Goal: Task Accomplishment & Management: Manage account settings

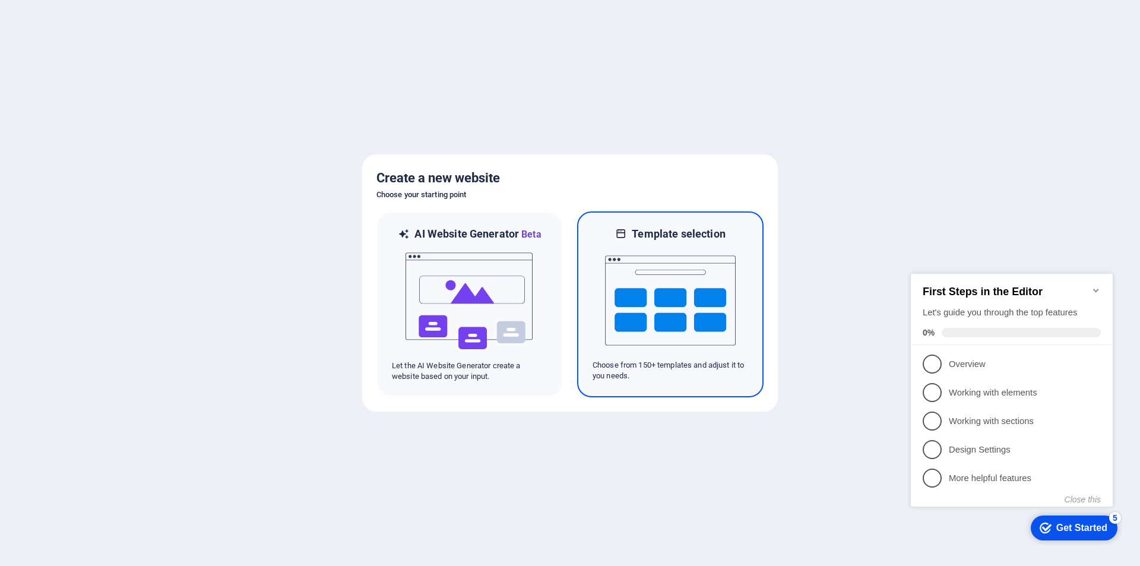
click at [654, 284] on img at bounding box center [670, 300] width 131 height 119
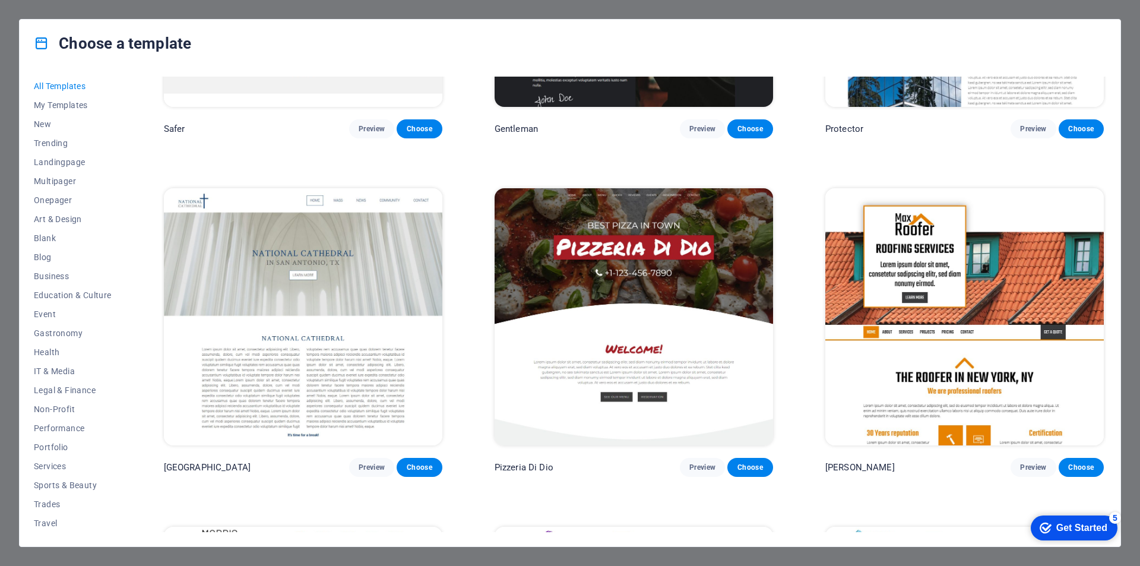
scroll to position [6889, 0]
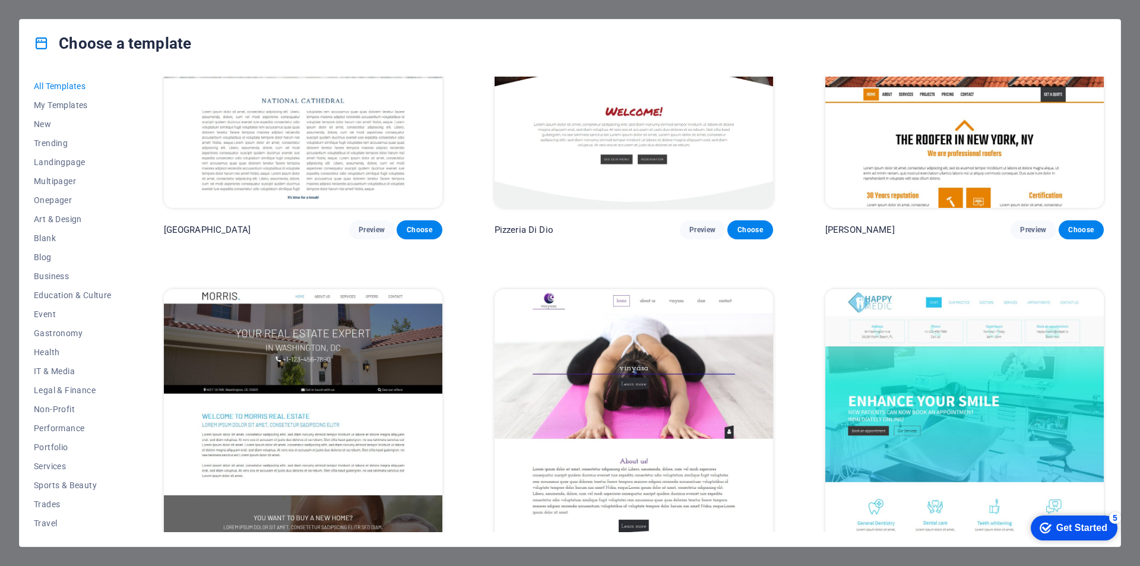
click at [827, 383] on img at bounding box center [964, 417] width 279 height 257
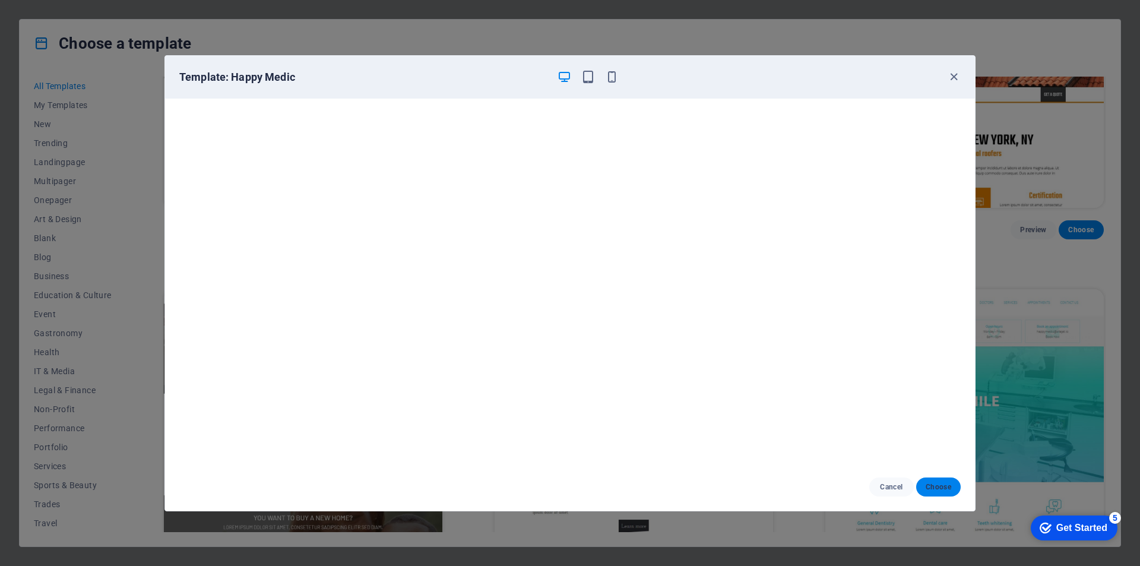
click at [931, 482] on span "Choose" at bounding box center [939, 487] width 26 height 10
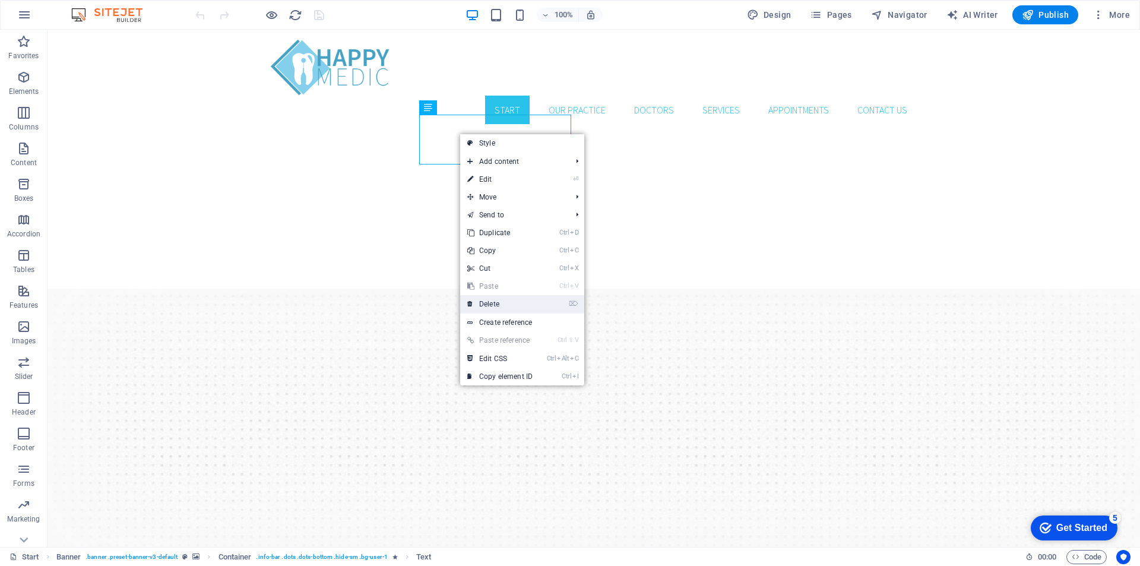
click at [498, 306] on link "⌦ Delete" at bounding box center [500, 304] width 80 height 18
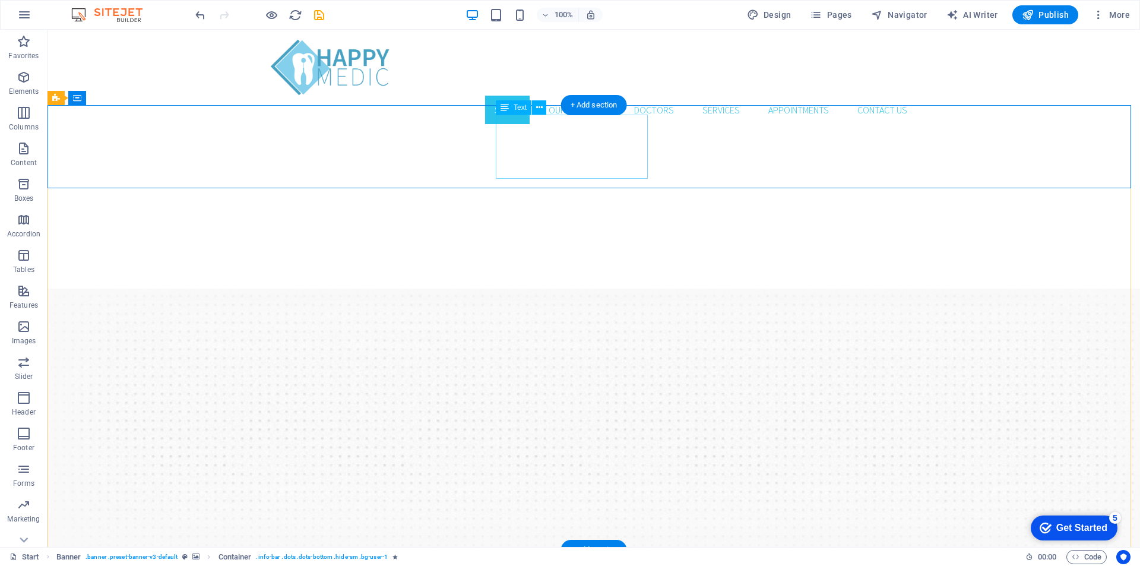
click at [520, 104] on span "Text" at bounding box center [520, 107] width 13 height 7
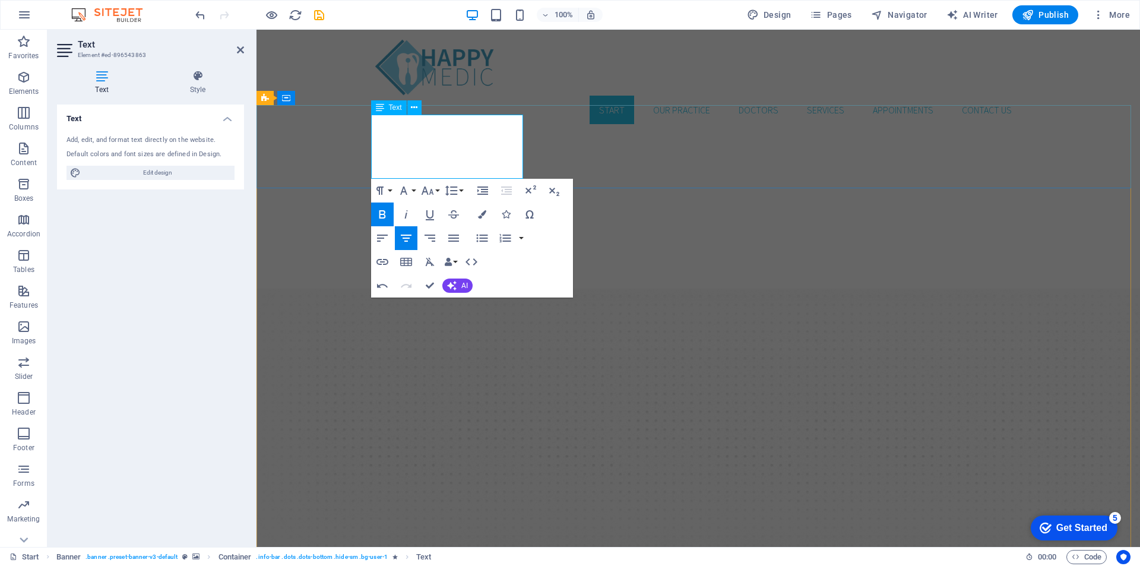
scroll to position [0, 4]
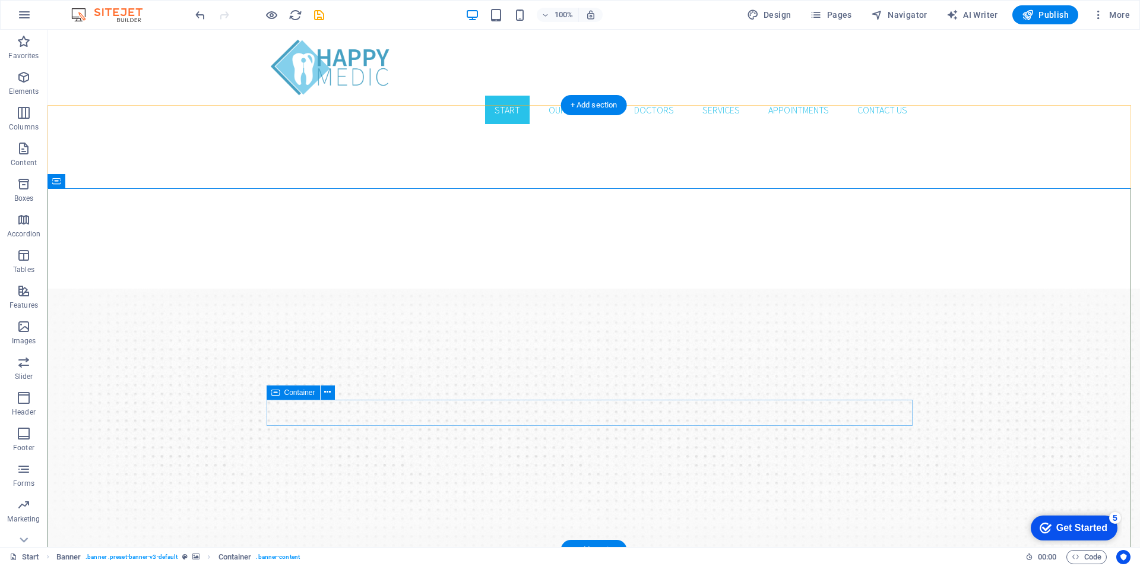
scroll to position [297, 0]
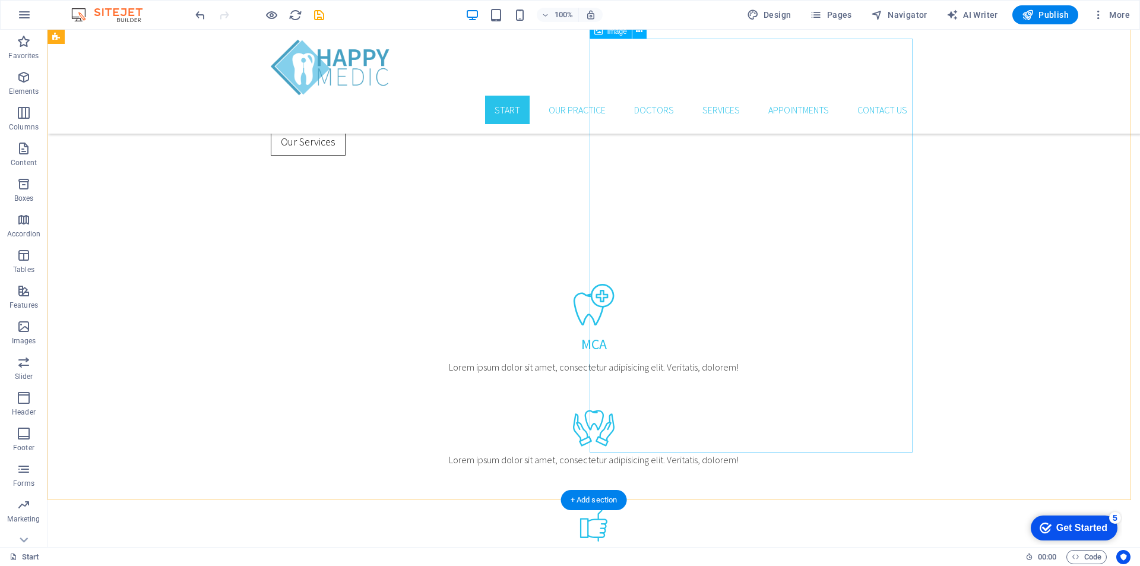
scroll to position [489, 0]
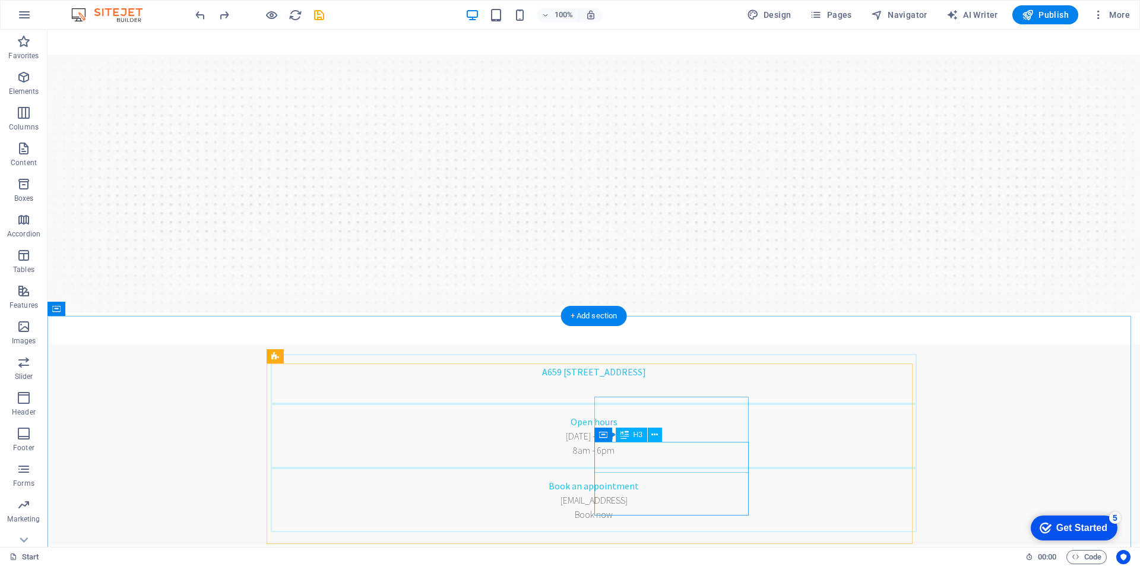
scroll to position [270, 0]
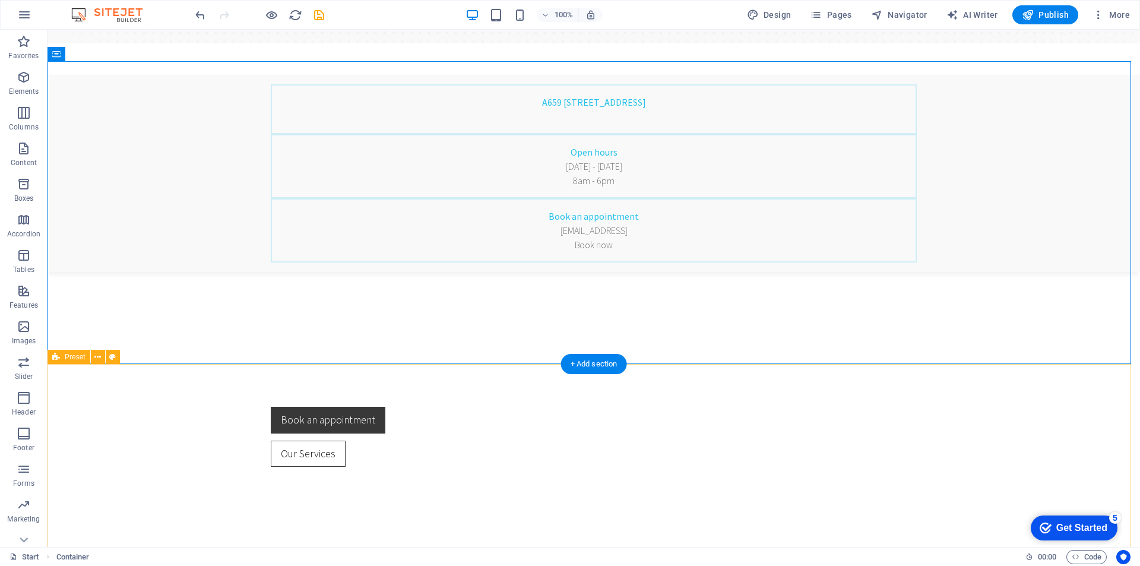
scroll to position [508, 0]
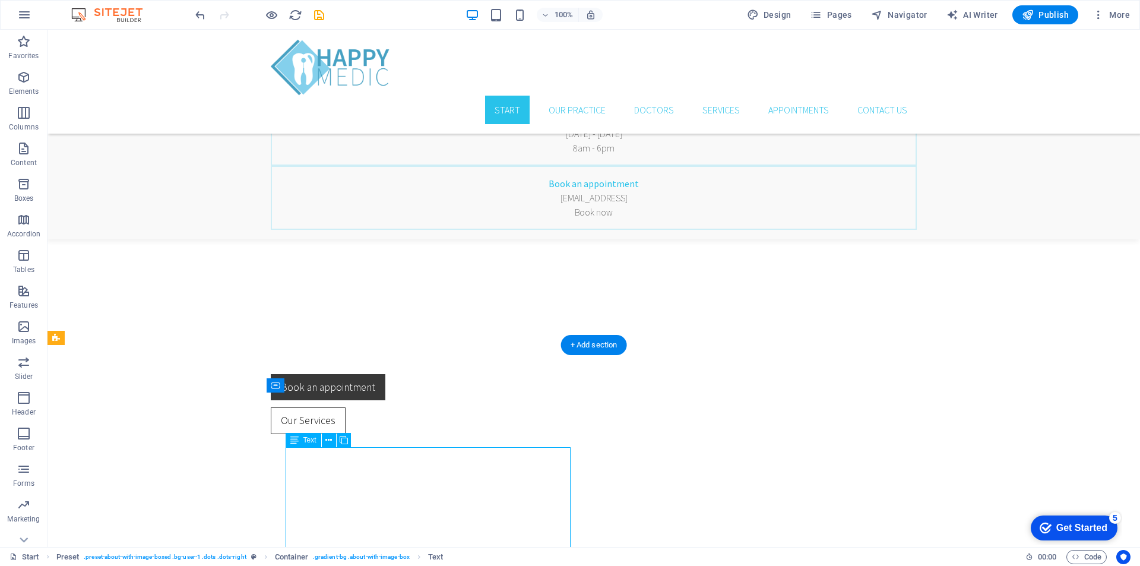
scroll to position [745, 0]
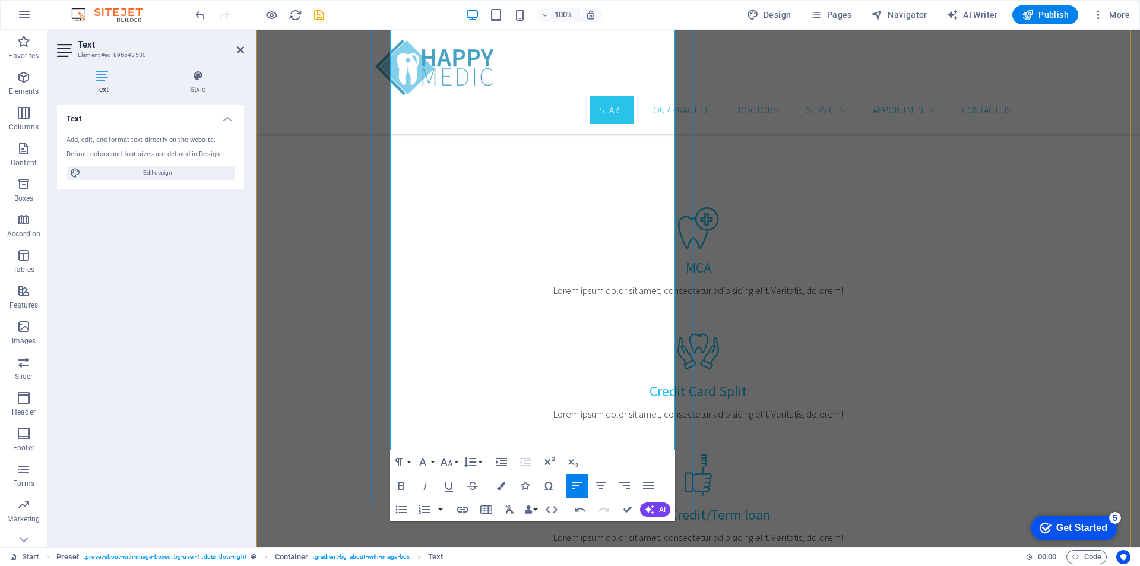
scroll to position [864, 0]
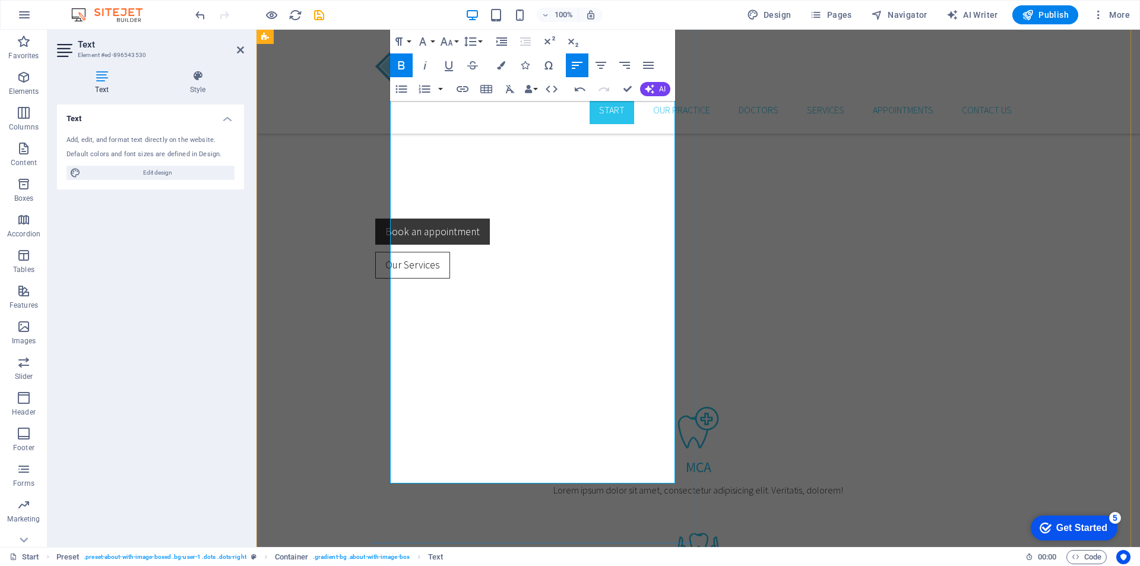
scroll to position [627, 0]
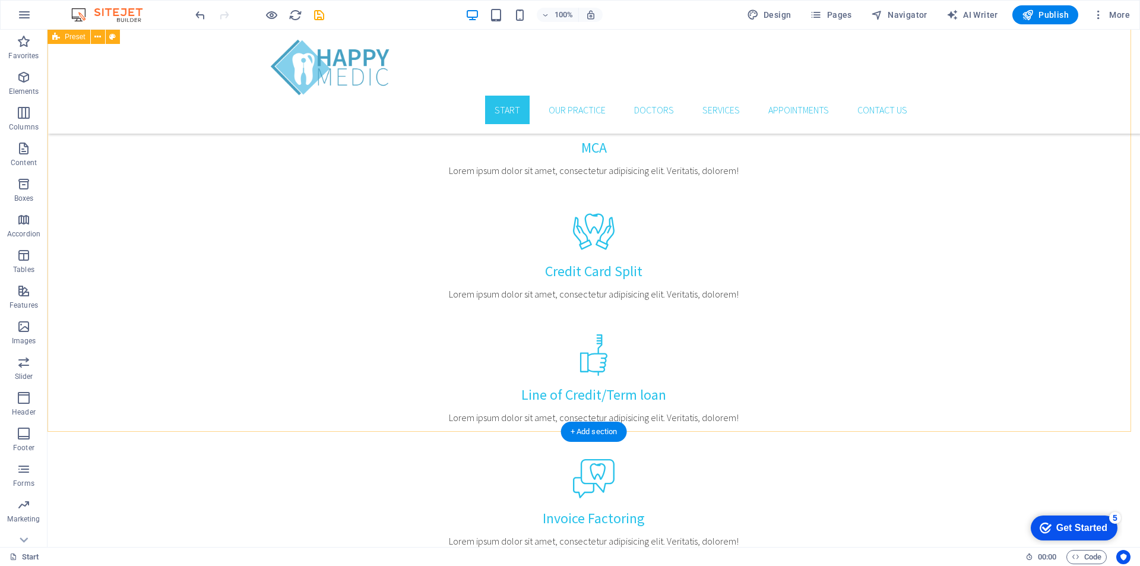
scroll to position [1280, 0]
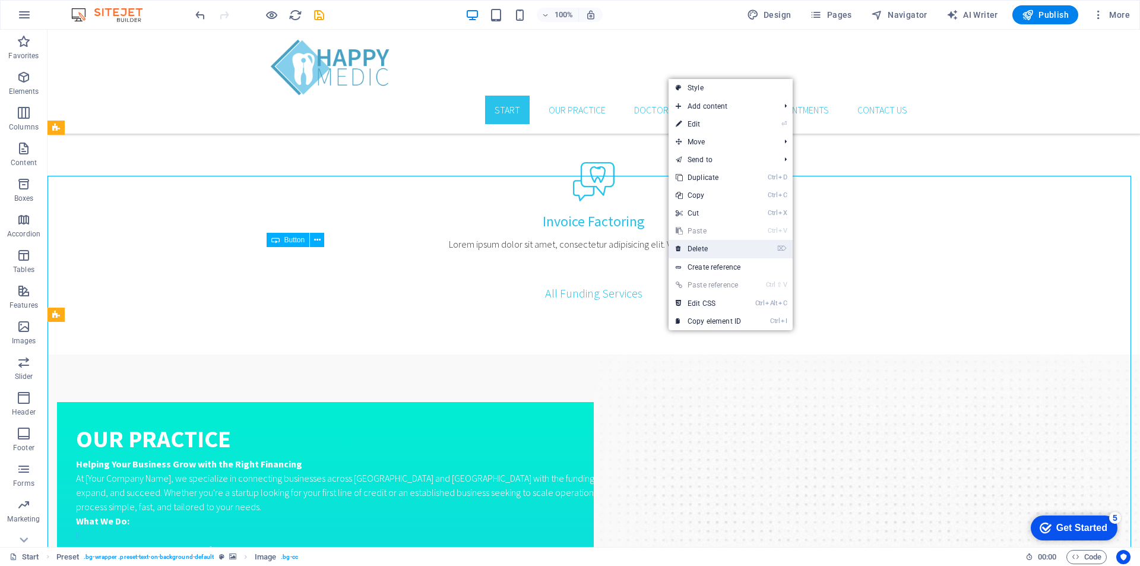
click at [707, 246] on link "⌦ Delete" at bounding box center [709, 249] width 80 height 18
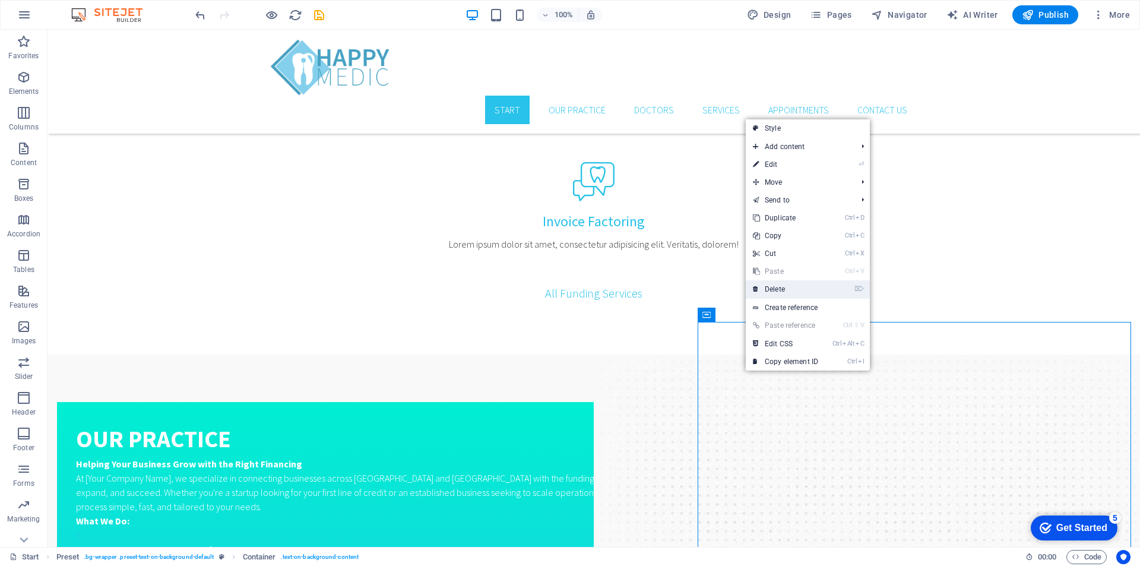
click at [805, 285] on link "⌦ Delete" at bounding box center [786, 289] width 80 height 18
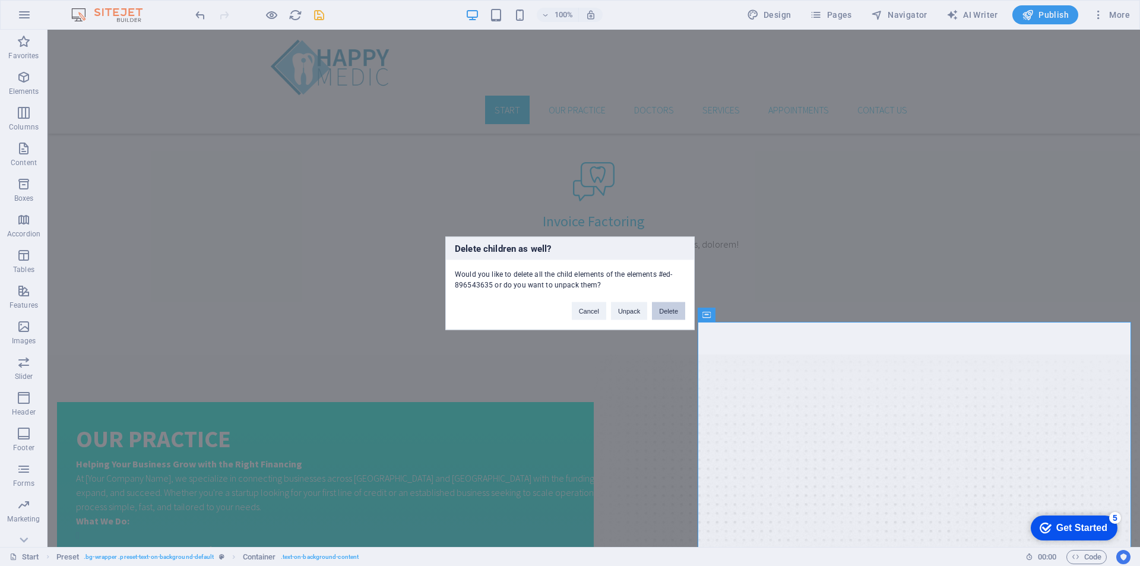
click at [658, 311] on button "Delete" at bounding box center [668, 311] width 33 height 18
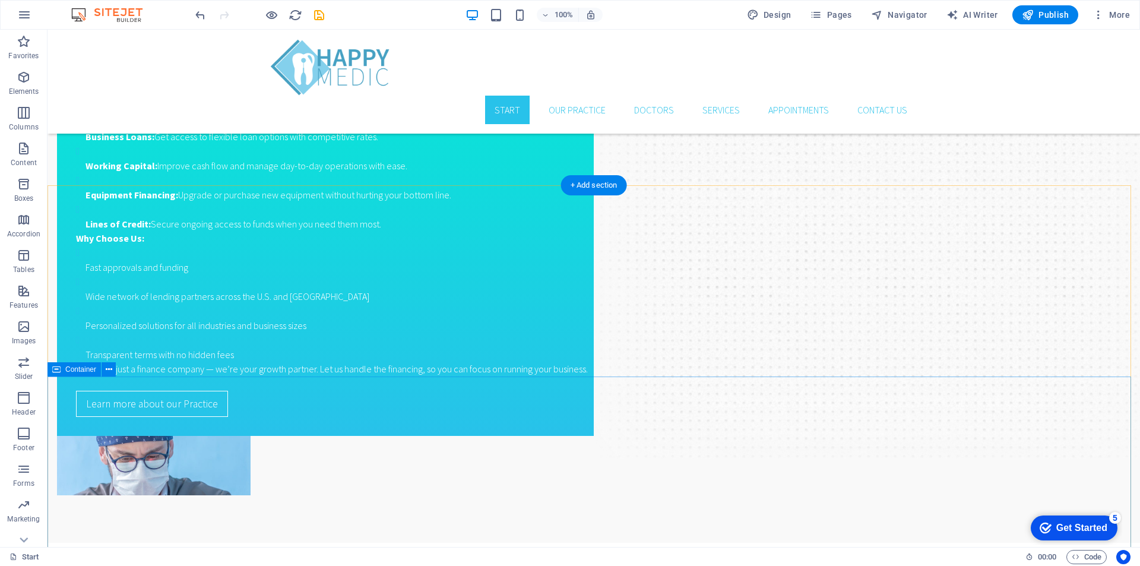
scroll to position [1577, 0]
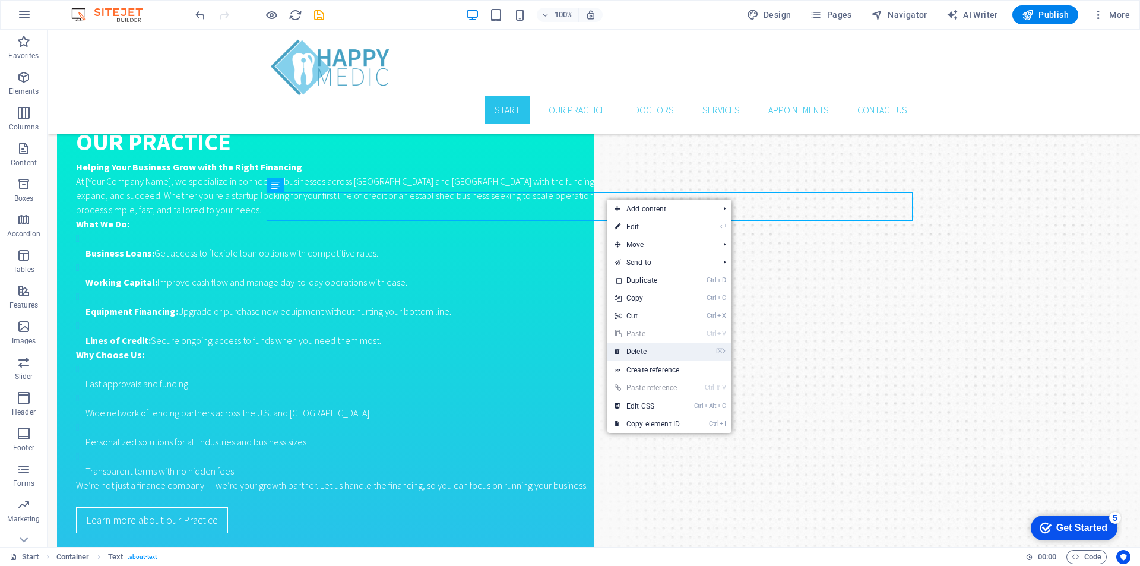
click at [650, 353] on link "⌦ Delete" at bounding box center [648, 352] width 80 height 18
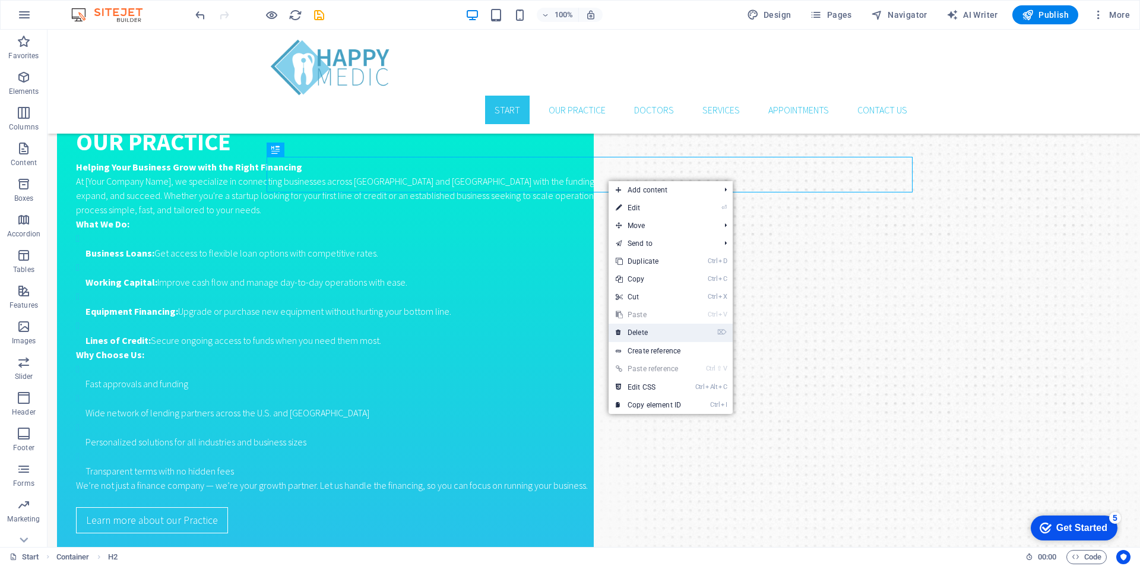
click at [644, 331] on link "⌦ Delete" at bounding box center [649, 333] width 80 height 18
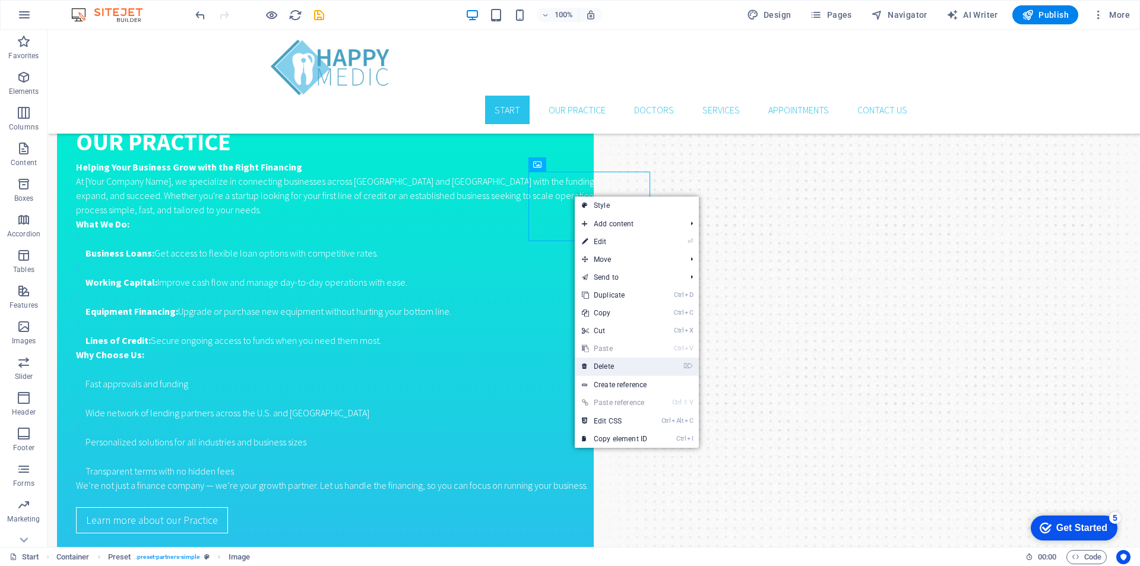
click at [623, 362] on link "⌦ Delete" at bounding box center [615, 367] width 80 height 18
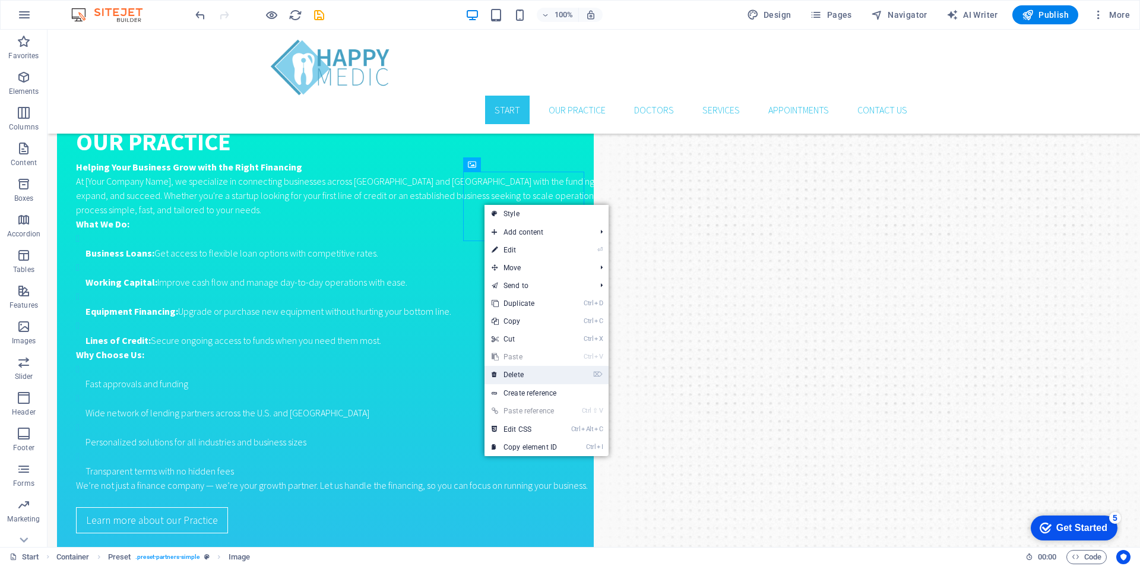
click at [552, 367] on link "⌦ Delete" at bounding box center [525, 375] width 80 height 18
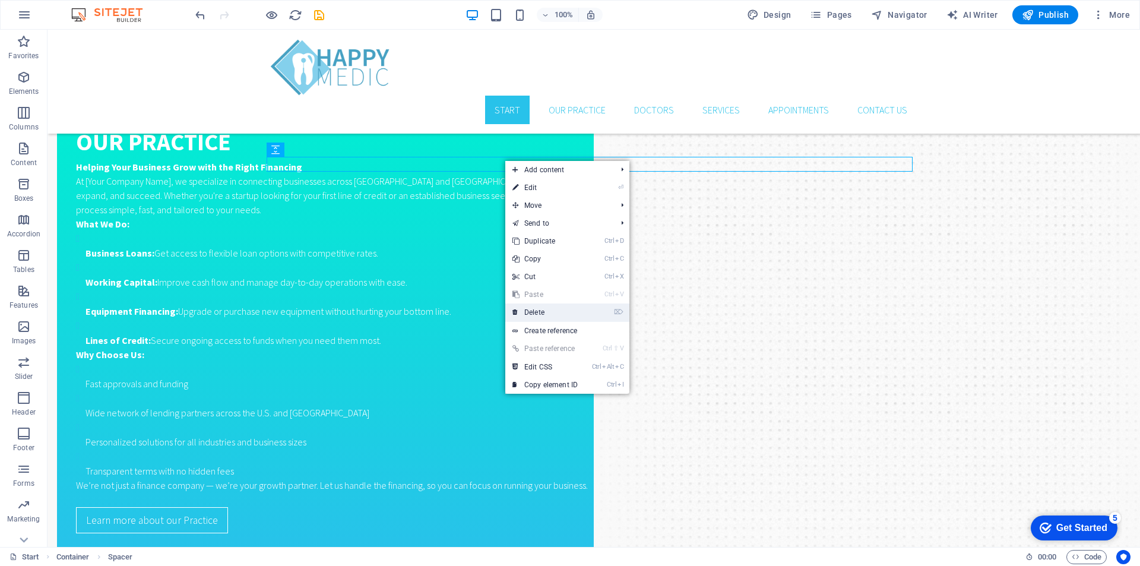
click at [555, 311] on link "⌦ Delete" at bounding box center [545, 312] width 80 height 18
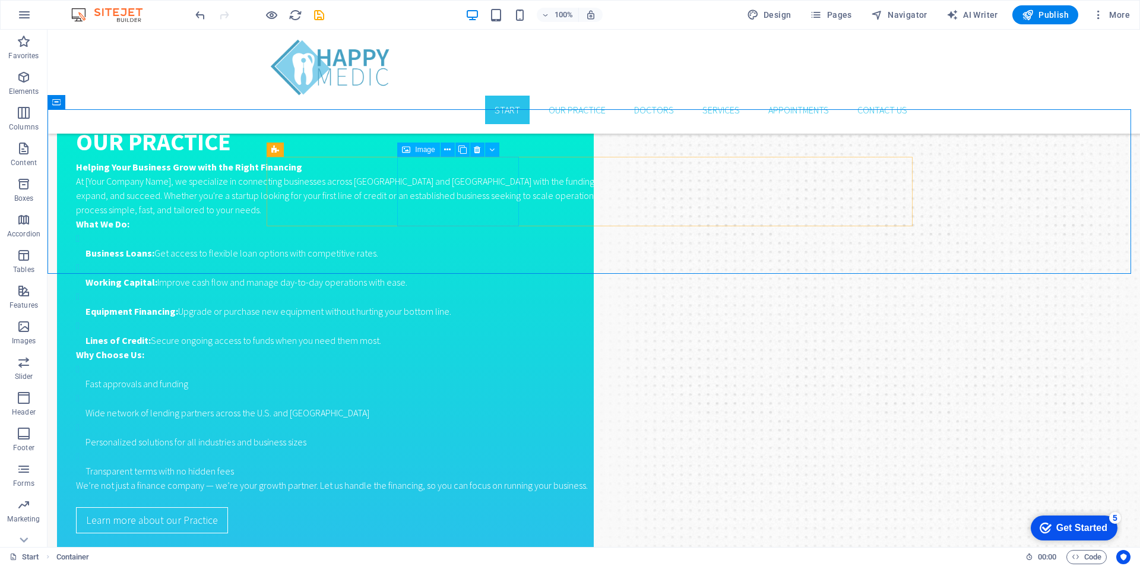
drag, startPoint x: 632, startPoint y: 146, endPoint x: 393, endPoint y: 162, distance: 239.9
click at [108, 103] on icon at bounding box center [109, 102] width 7 height 12
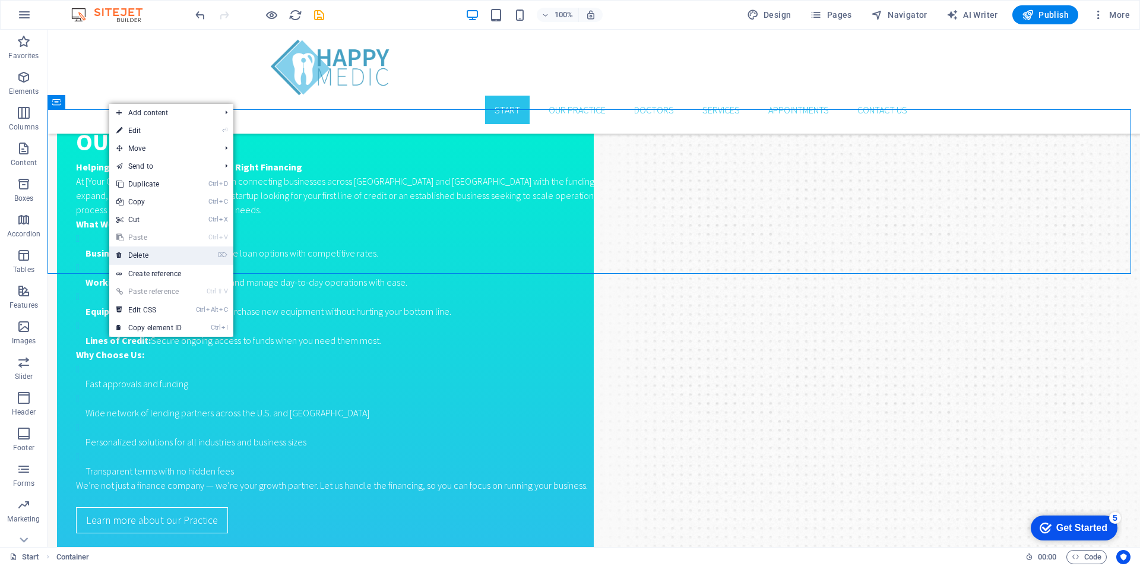
click at [159, 256] on link "⌦ Delete" at bounding box center [149, 255] width 80 height 18
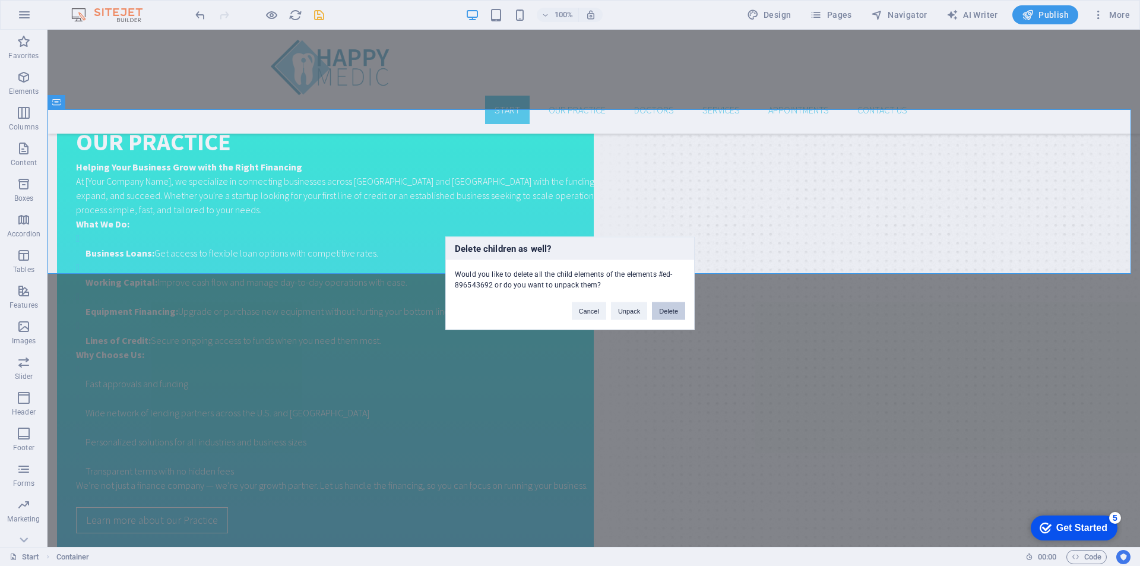
click at [668, 314] on button "Delete" at bounding box center [668, 311] width 33 height 18
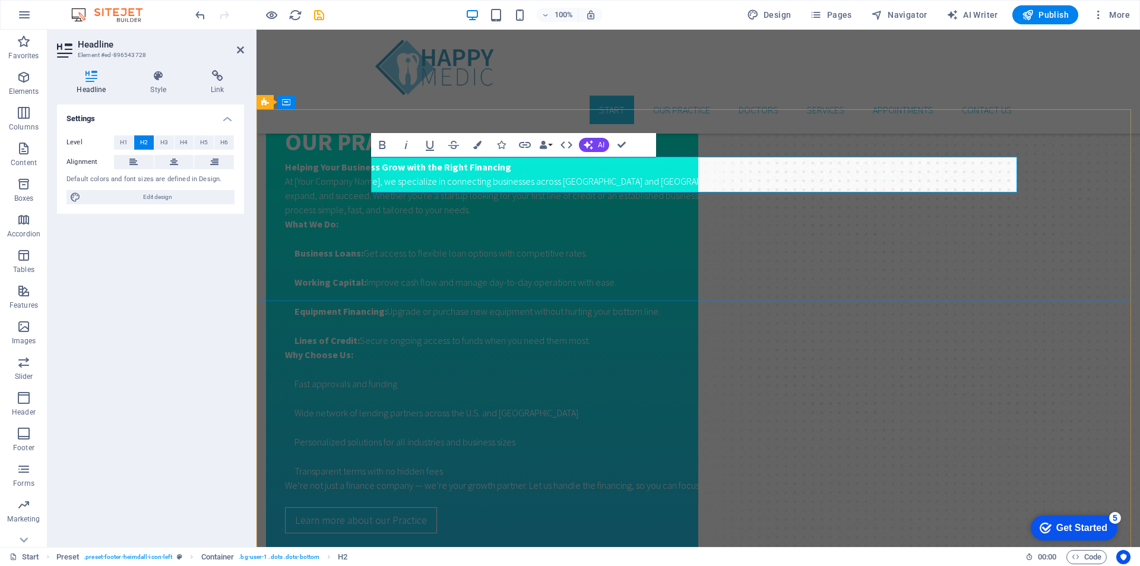
drag, startPoint x: 661, startPoint y: 169, endPoint x: 744, endPoint y: 176, distance: 82.9
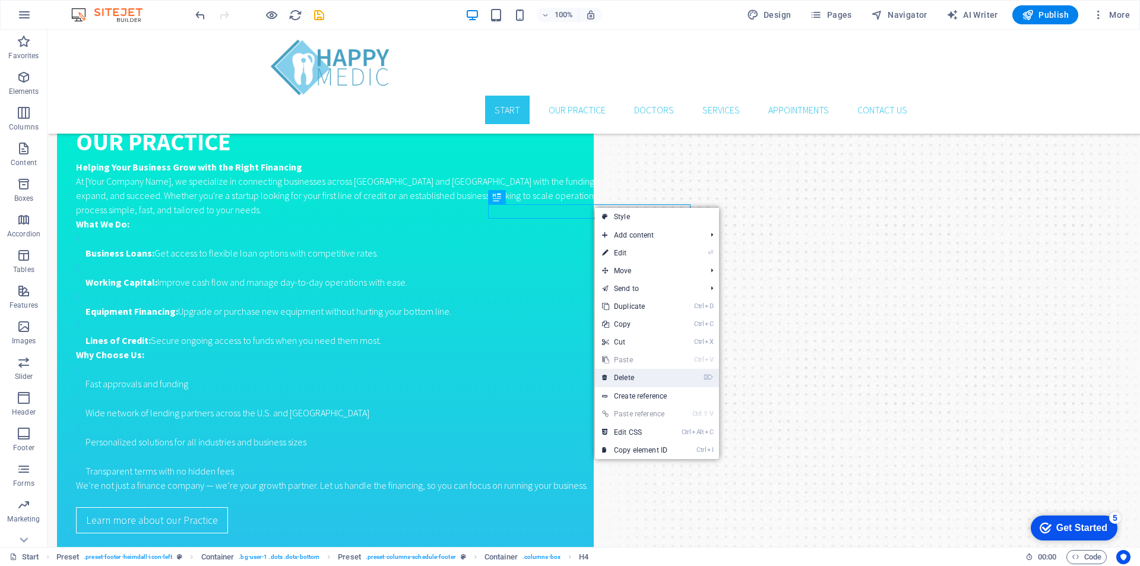
click at [630, 375] on link "⌦ Delete" at bounding box center [635, 378] width 80 height 18
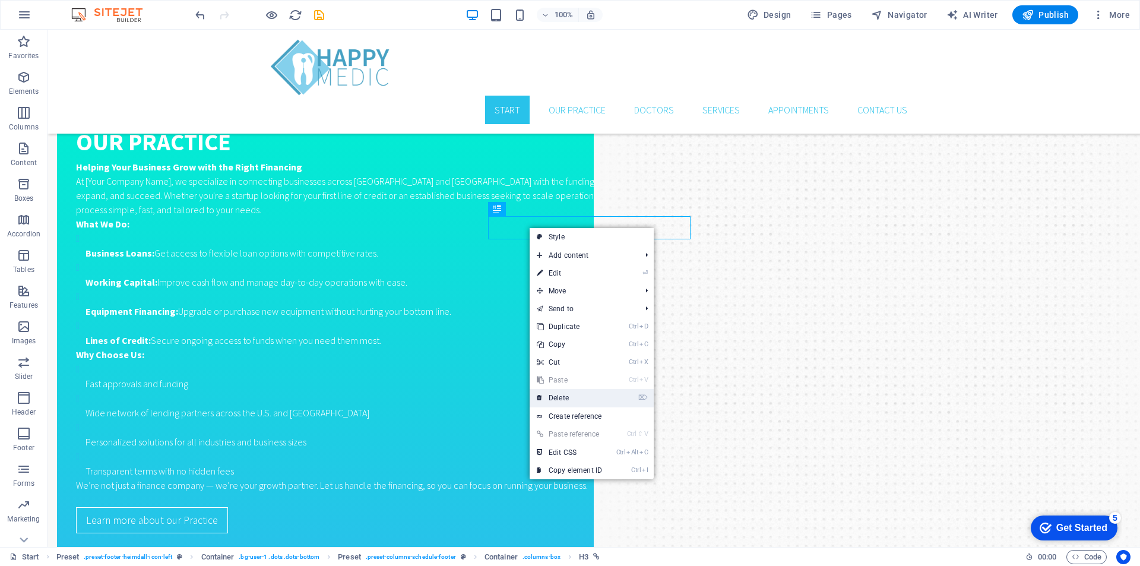
click at [590, 403] on link "⌦ Delete" at bounding box center [570, 398] width 80 height 18
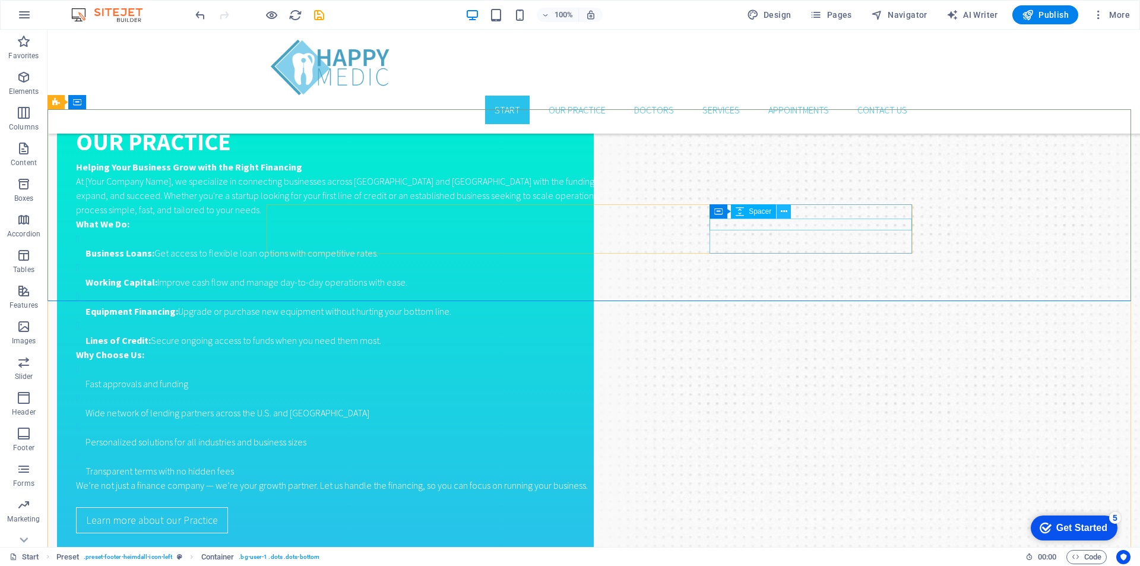
click at [778, 211] on button at bounding box center [784, 211] width 14 height 14
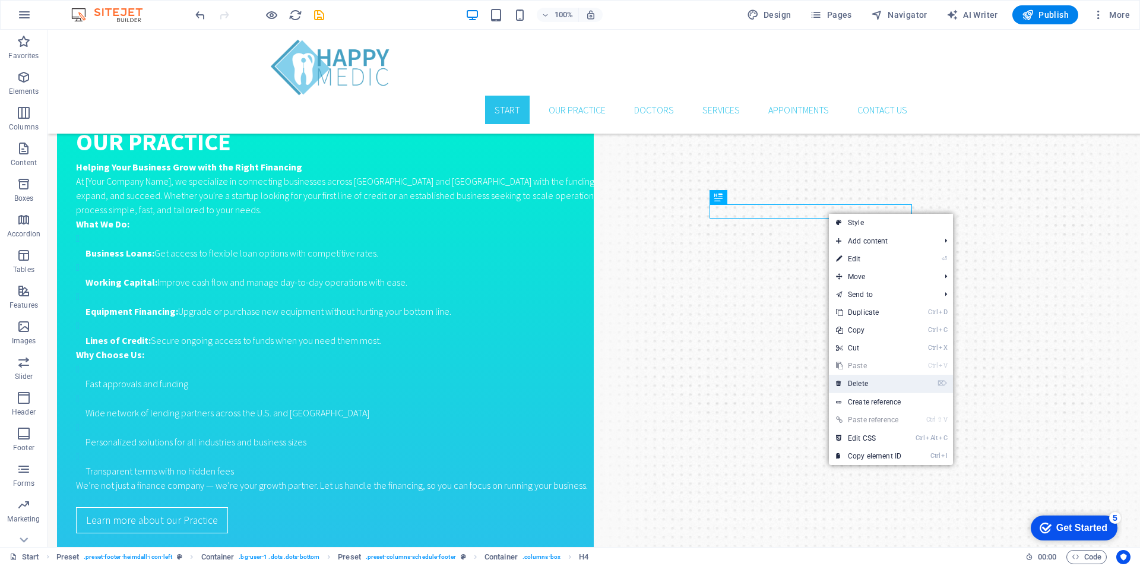
click at [883, 375] on link "⌦ Delete" at bounding box center [869, 384] width 80 height 18
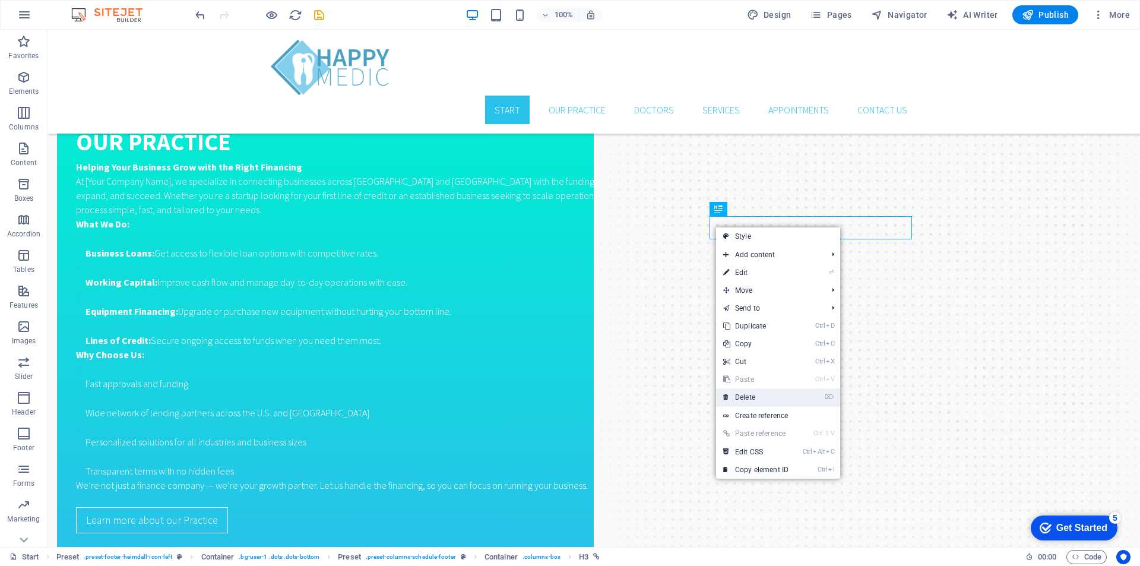
click at [756, 394] on link "⌦ Delete" at bounding box center [756, 397] width 80 height 18
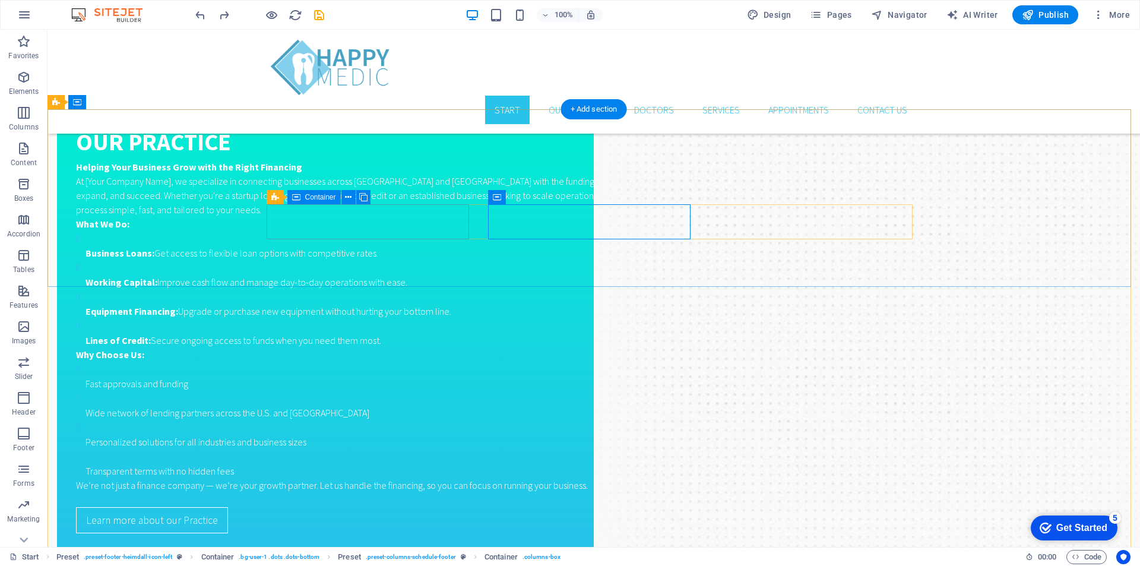
drag, startPoint x: 433, startPoint y: 208, endPoint x: 572, endPoint y: 208, distance: 139.6
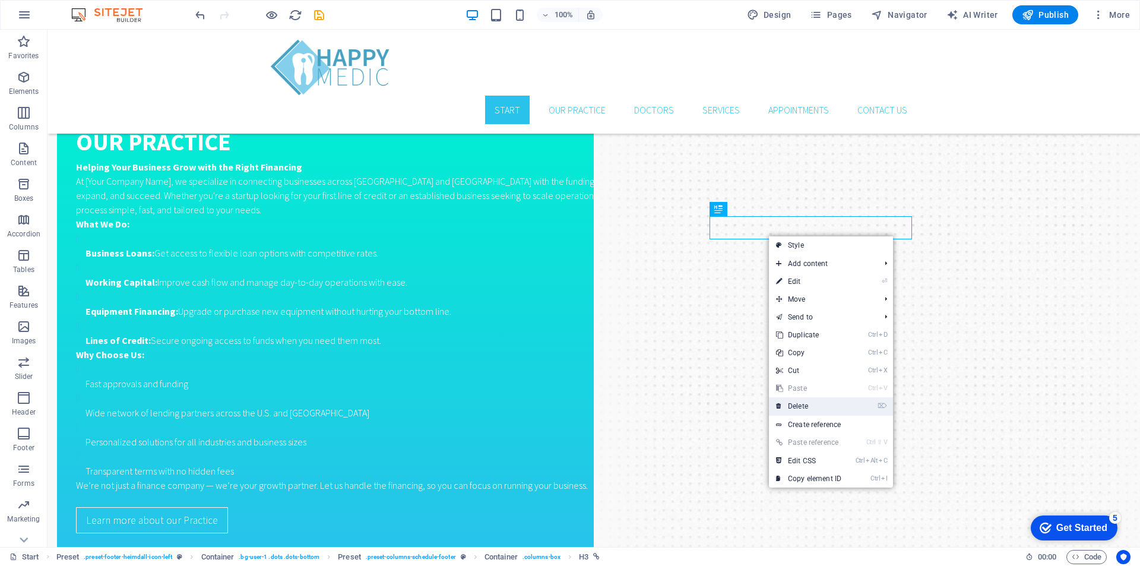
click at [817, 401] on link "⌦ Delete" at bounding box center [809, 406] width 80 height 18
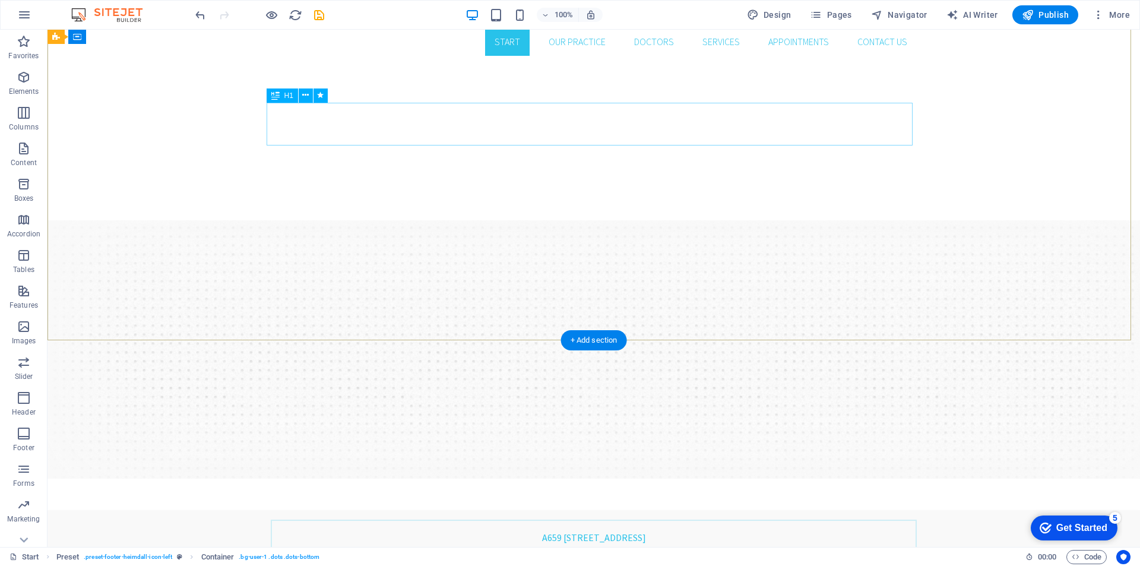
scroll to position [0, 0]
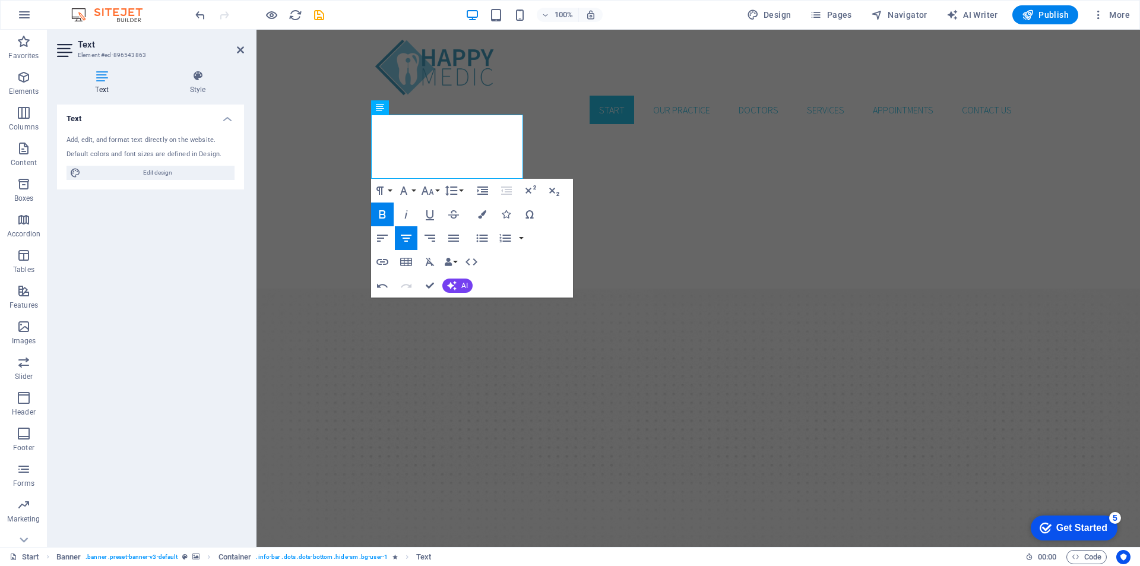
click at [178, 355] on div "Text Add, edit, and format text directly on the website. Default colors and fon…" at bounding box center [150, 321] width 187 height 433
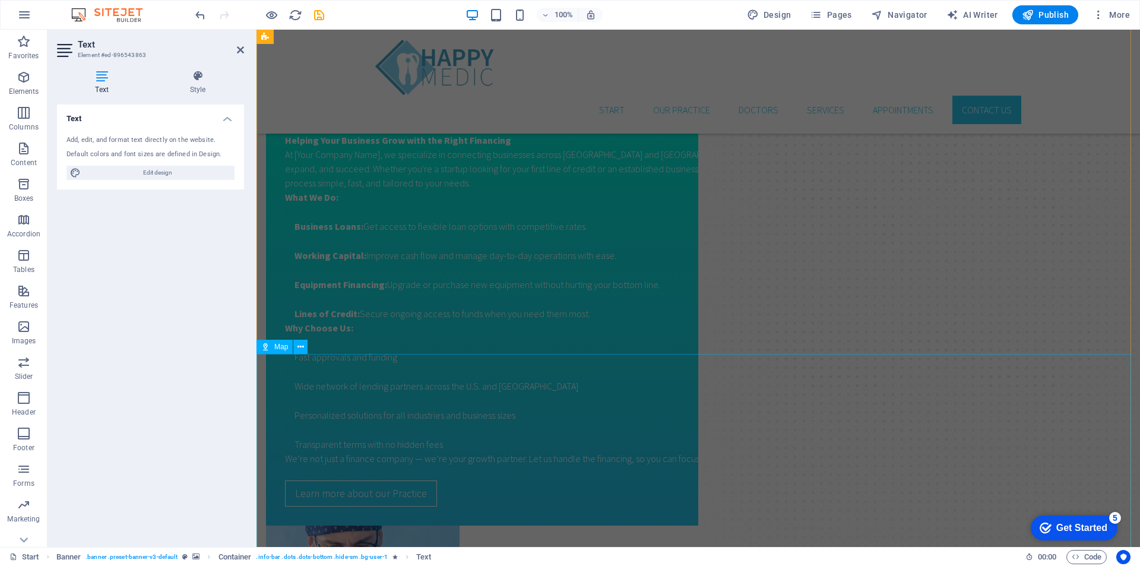
scroll to position [1900, 0]
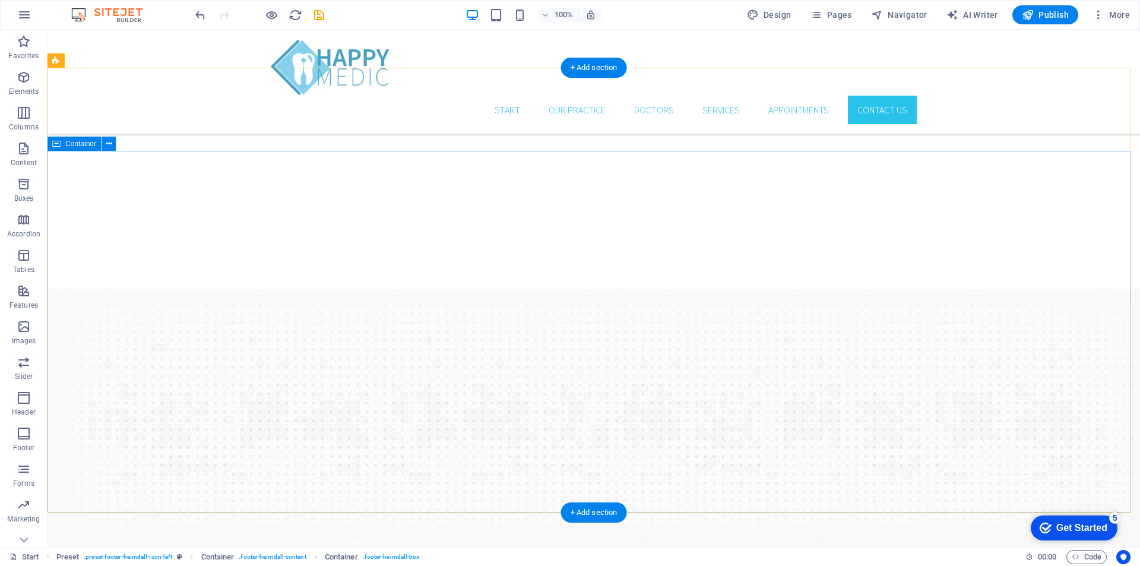
scroll to position [1865, 0]
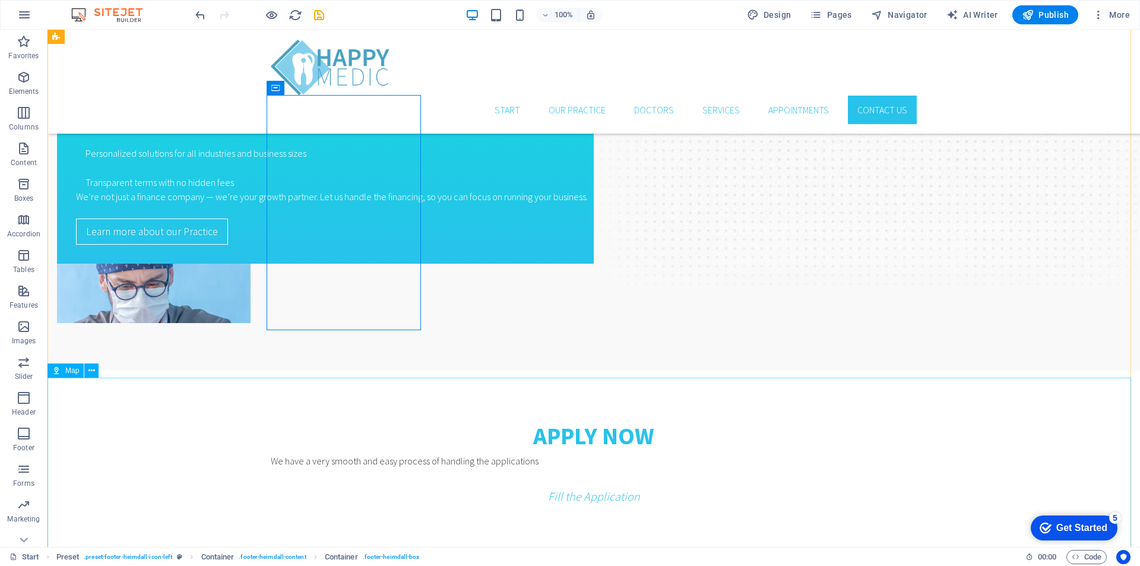
drag, startPoint x: 356, startPoint y: 194, endPoint x: 226, endPoint y: 192, distance: 130.1
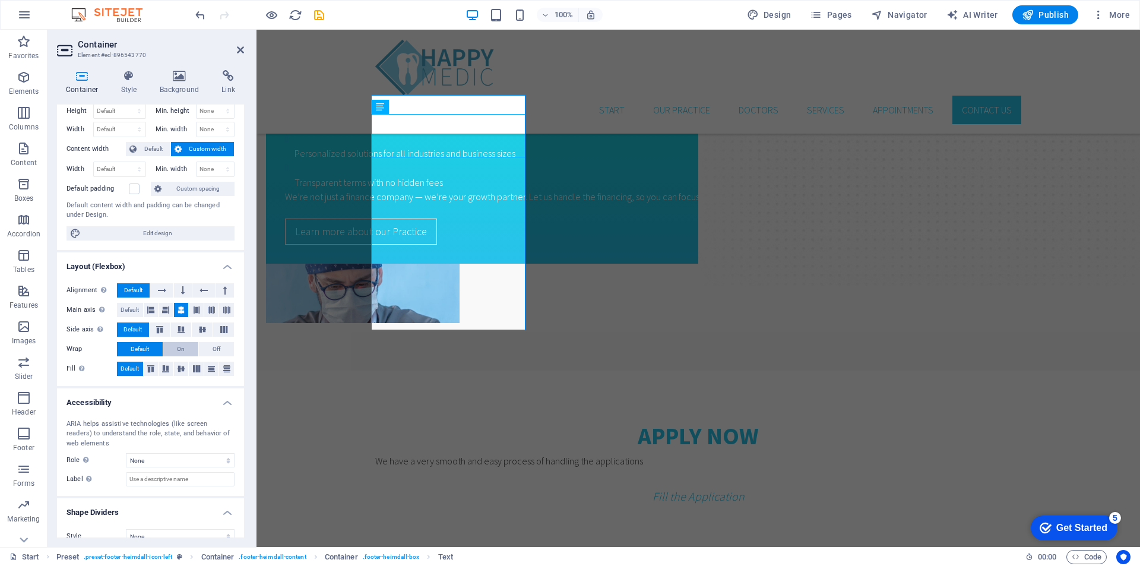
scroll to position [48, 0]
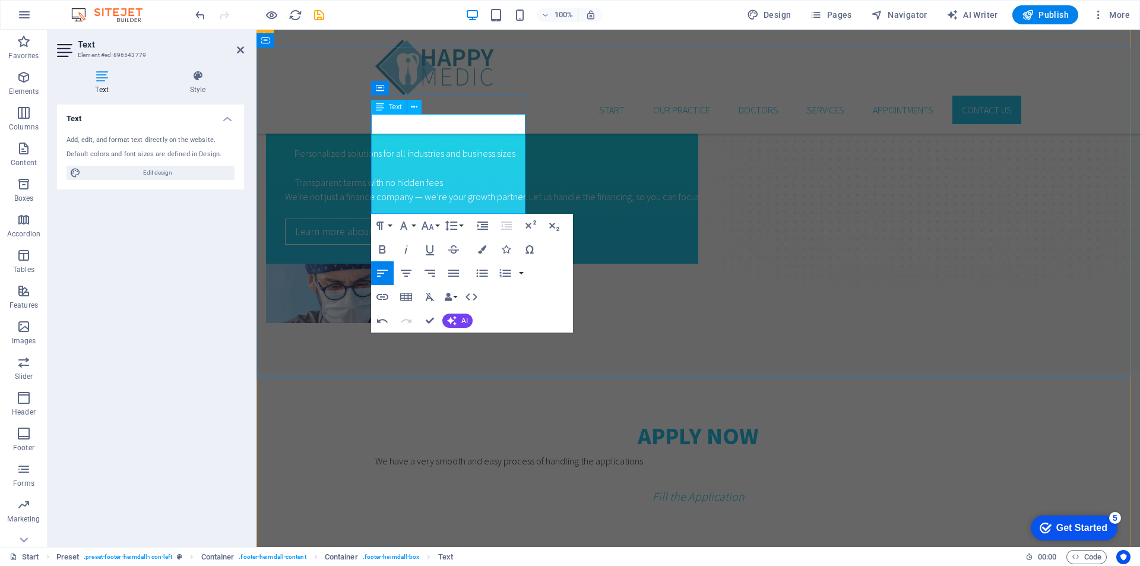
drag, startPoint x: 448, startPoint y: 125, endPoint x: 380, endPoint y: 125, distance: 67.7
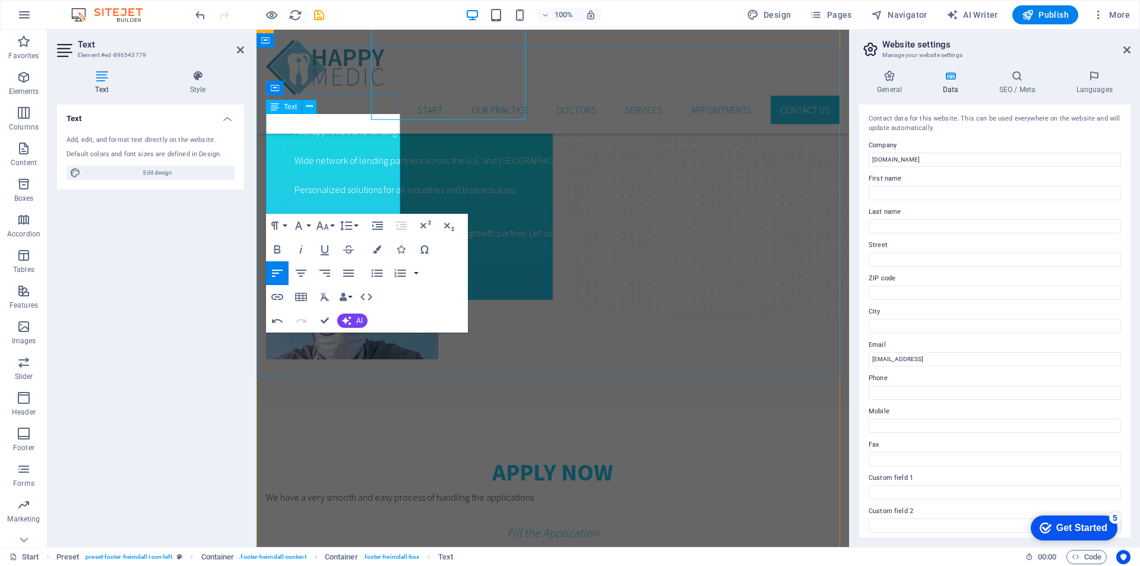
scroll to position [1959, 0]
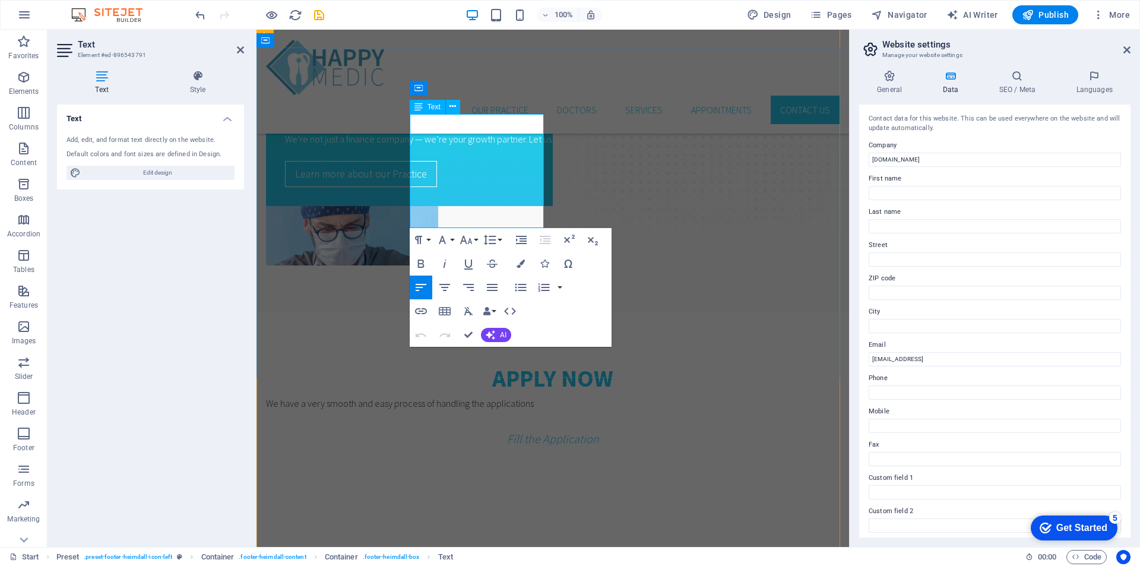
click at [1021, 361] on input "[EMAIL_ADDRESS]" at bounding box center [995, 359] width 252 height 14
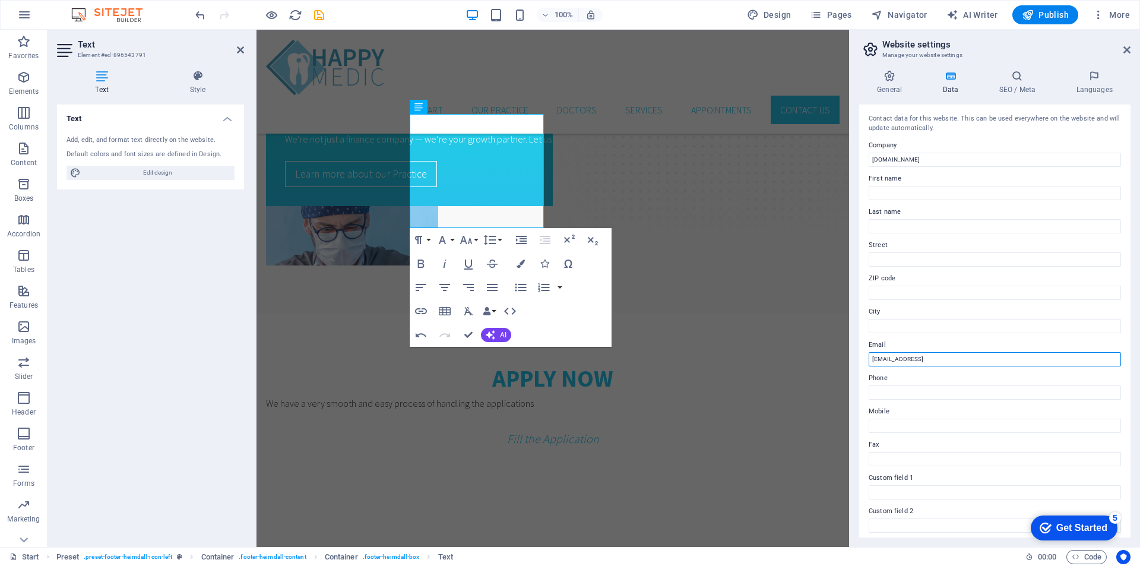
click at [1021, 361] on input "[EMAIL_ADDRESS]" at bounding box center [995, 359] width 252 height 14
type input "[EMAIL_ADDRESS][DOMAIN_NAME]"
drag, startPoint x: 1187, startPoint y: 184, endPoint x: 1119, endPoint y: 179, distance: 67.9
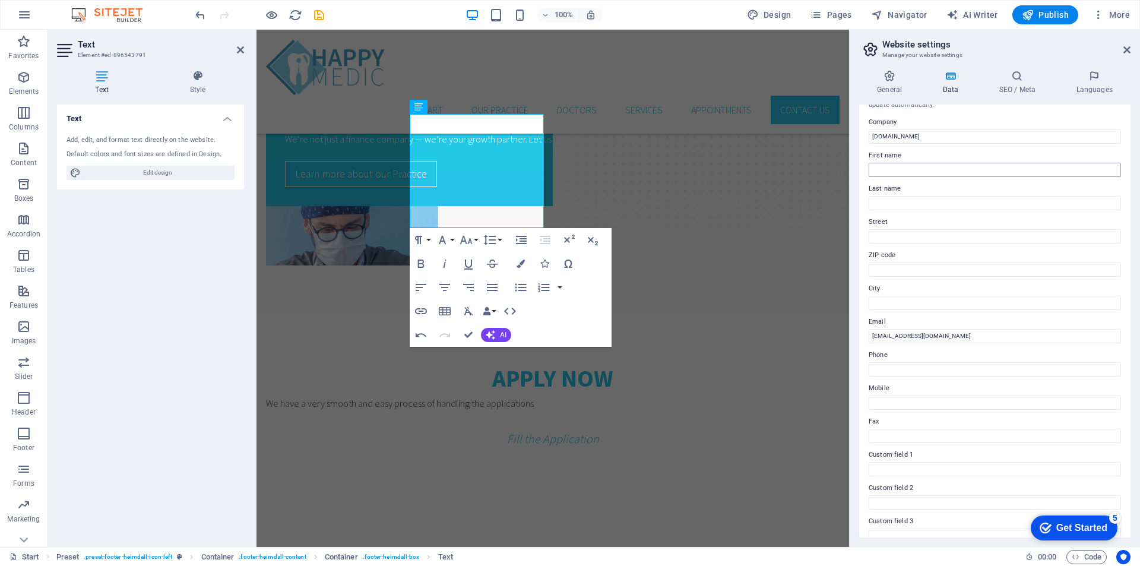
scroll to position [0, 0]
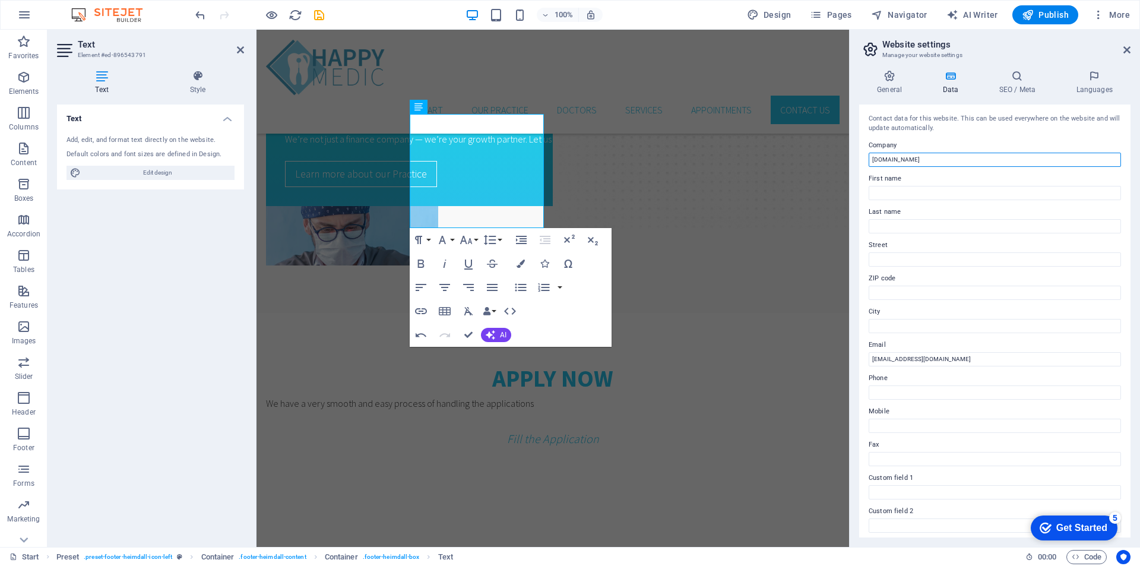
click at [950, 158] on input "[DOMAIN_NAME]" at bounding box center [995, 160] width 252 height 14
type input "LibertyBiz Funds"
click at [904, 200] on div "Contact data for this website. This can be used everywhere on the website and w…" at bounding box center [994, 321] width 271 height 433
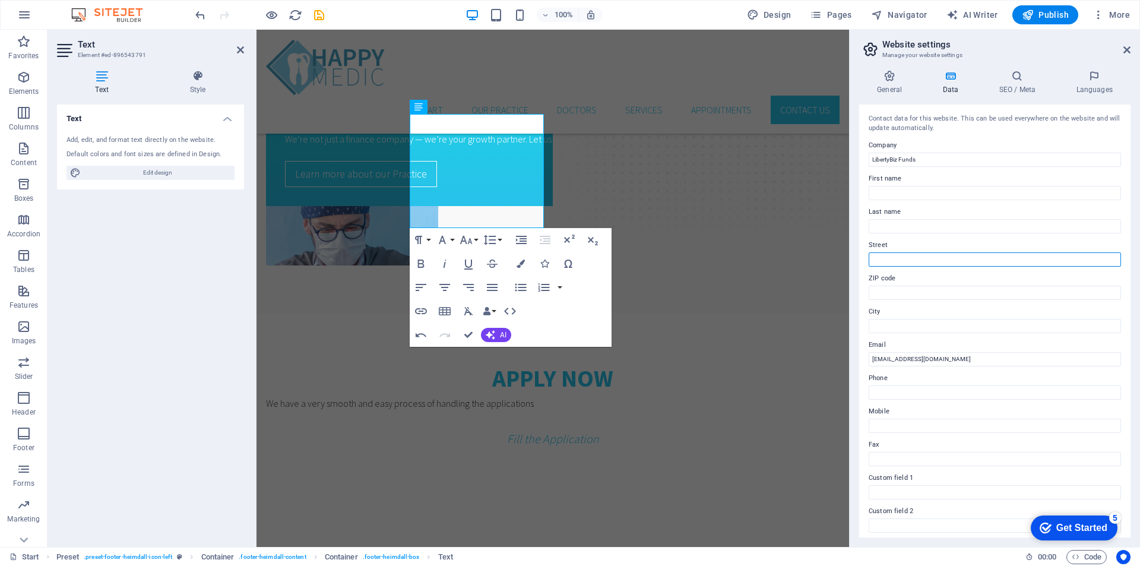
click at [933, 261] on input "Street" at bounding box center [995, 259] width 252 height 14
paste input "[STREET_ADDRESS]"
click at [918, 257] on input "[STREET_ADDRESS]" at bounding box center [995, 259] width 252 height 14
type input "[STREET_ADDRESS]"
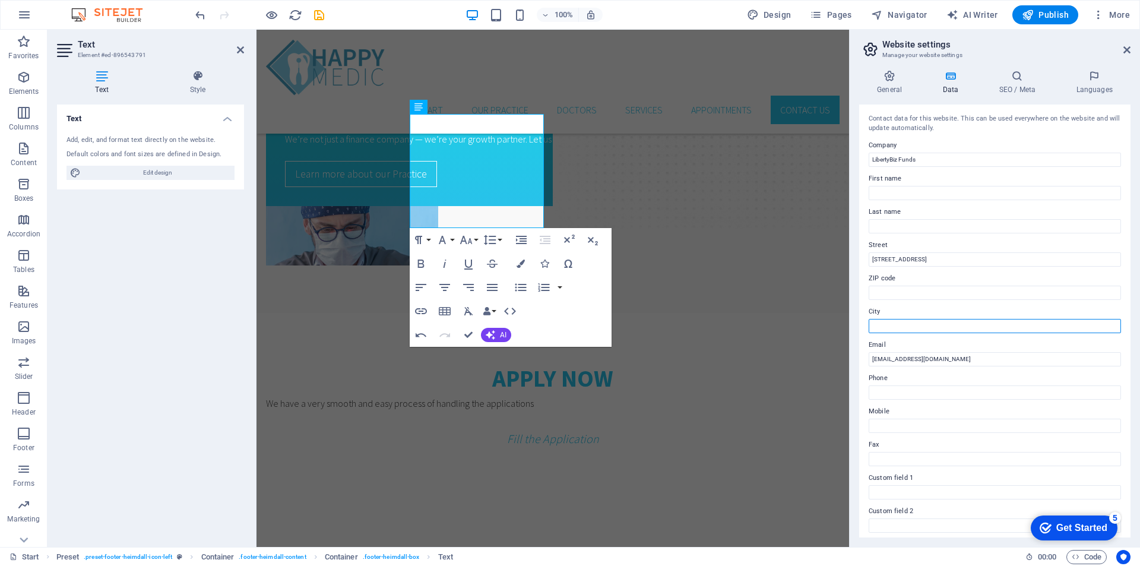
click at [900, 327] on input "City" at bounding box center [995, 326] width 252 height 14
paste input "[GEOGRAPHIC_DATA]"
type input "[GEOGRAPHIC_DATA]"
click at [947, 254] on input "[STREET_ADDRESS]" at bounding box center [995, 259] width 252 height 14
drag, startPoint x: 967, startPoint y: 257, endPoint x: 945, endPoint y: 260, distance: 21.6
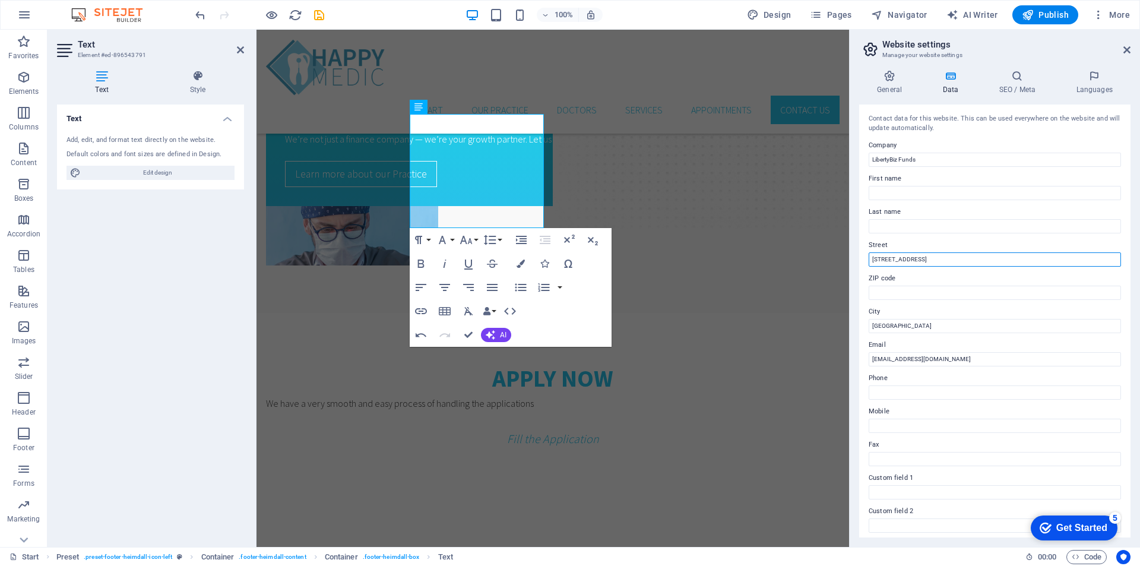
click at [945, 260] on input "[STREET_ADDRESS]" at bounding box center [995, 259] width 252 height 14
type input "[STREET_ADDRESS]"
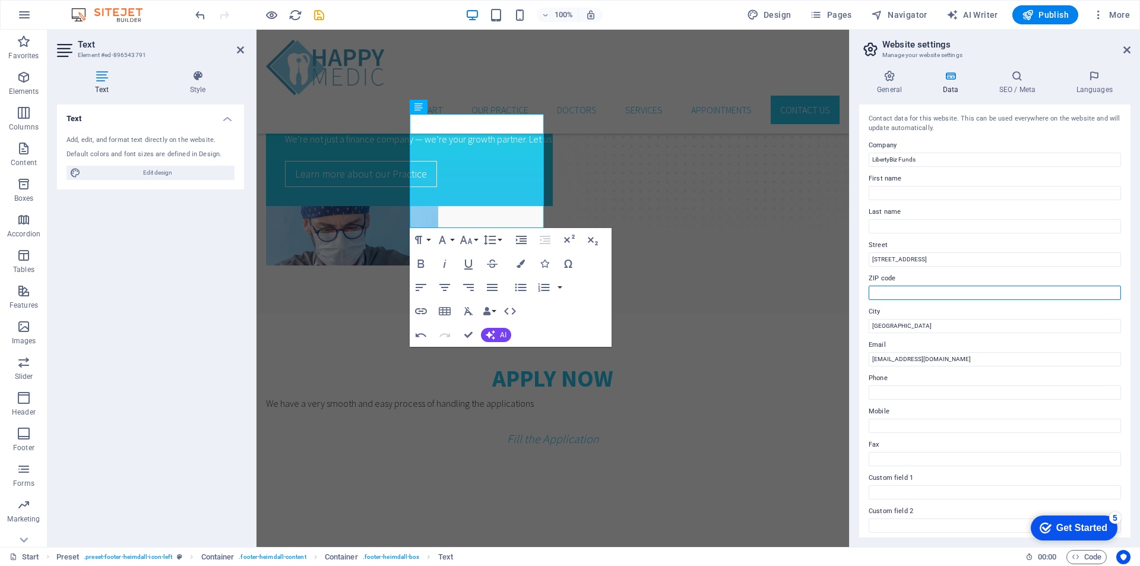
click at [900, 294] on input "ZIP code" at bounding box center [995, 293] width 252 height 14
paste input "M4Y 1Z9"
type input "M4Y 1Z9"
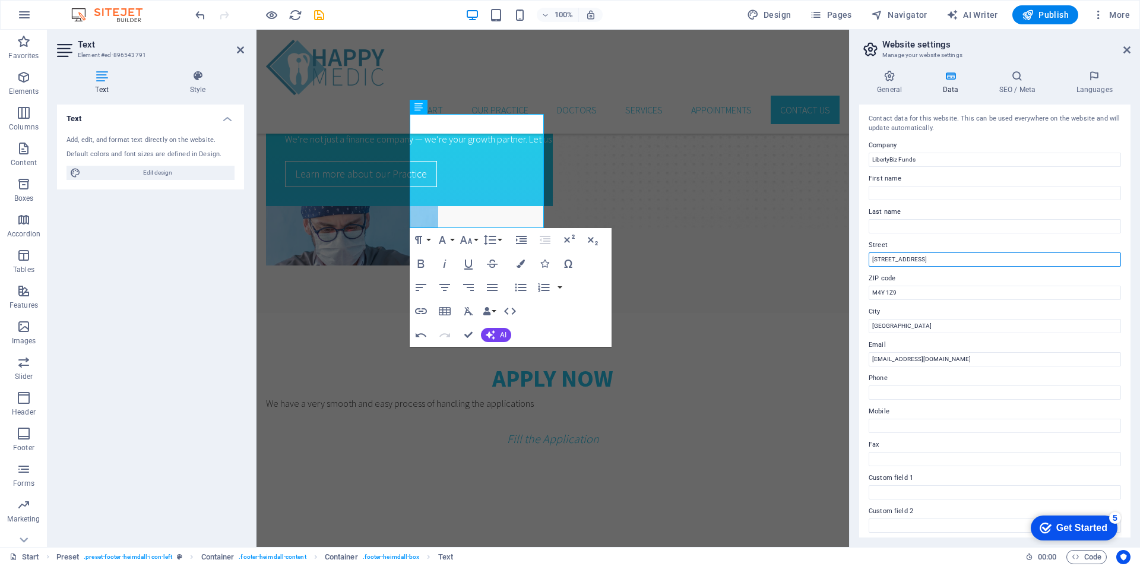
drag, startPoint x: 945, startPoint y: 257, endPoint x: 1046, endPoint y: 261, distance: 101.6
click at [1046, 261] on input "[STREET_ADDRESS]" at bounding box center [995, 259] width 252 height 14
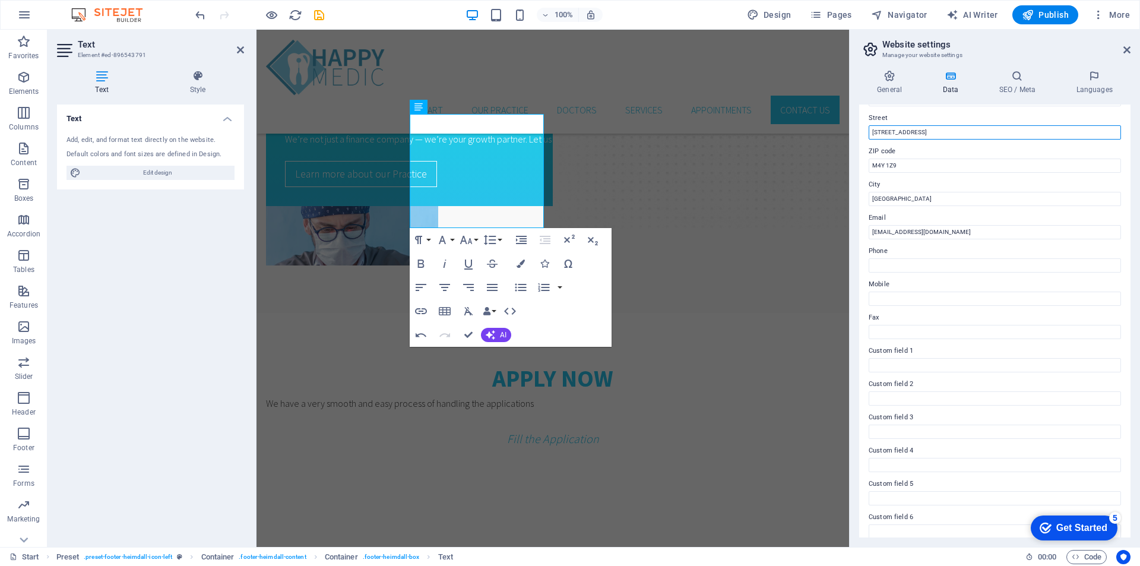
scroll to position [138, 0]
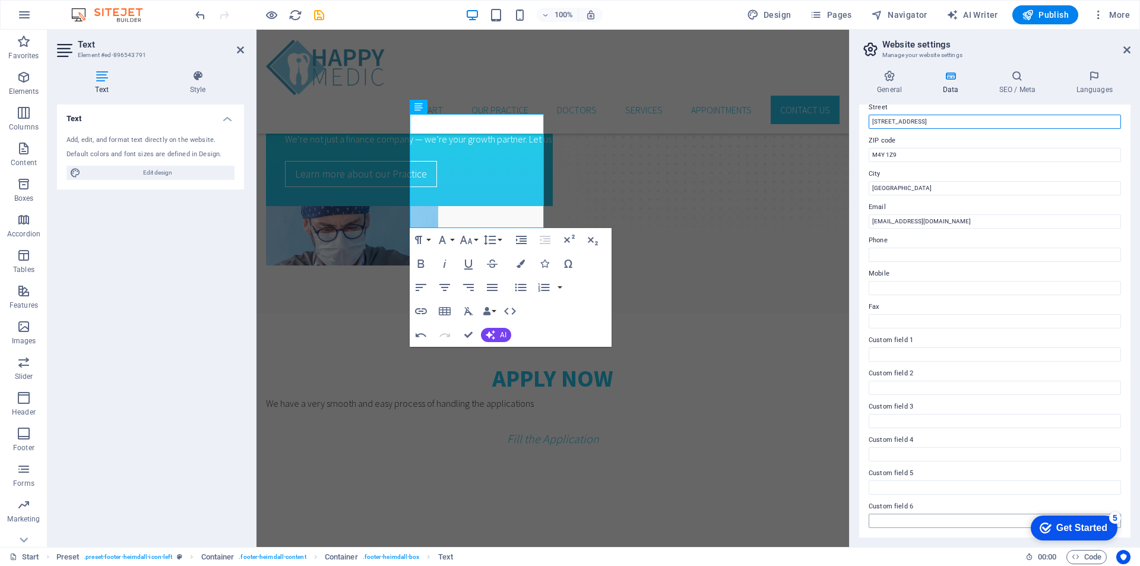
type input "[STREET_ADDRESS]"
click at [988, 527] on input "Custom field 6" at bounding box center [995, 521] width 252 height 14
drag, startPoint x: 1045, startPoint y: 15, endPoint x: 994, endPoint y: 24, distance: 51.2
click at [1045, 15] on span "Publish" at bounding box center [1045, 15] width 47 height 12
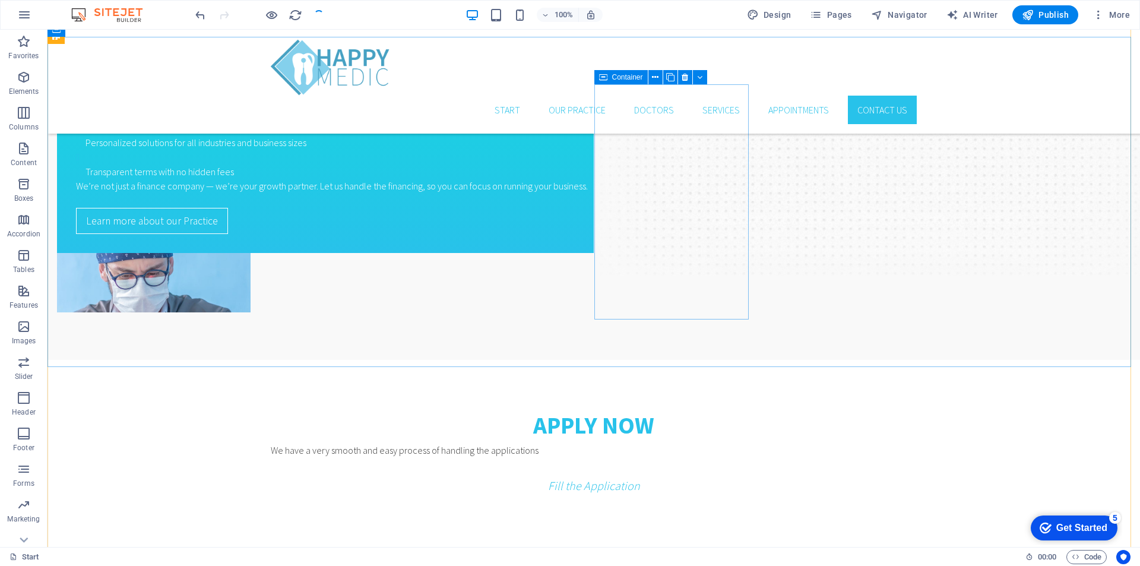
scroll to position [1698, 0]
